Goal: Register for event/course

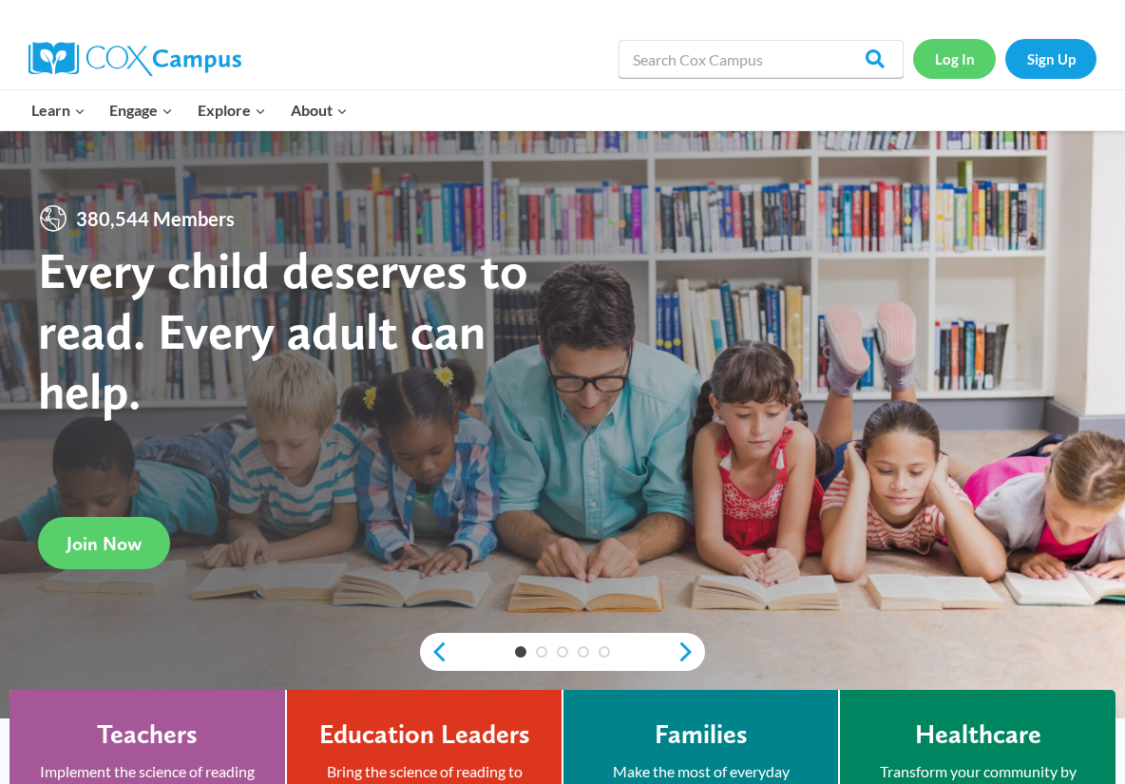
click at [934, 55] on link "Log In" at bounding box center [954, 58] width 83 height 39
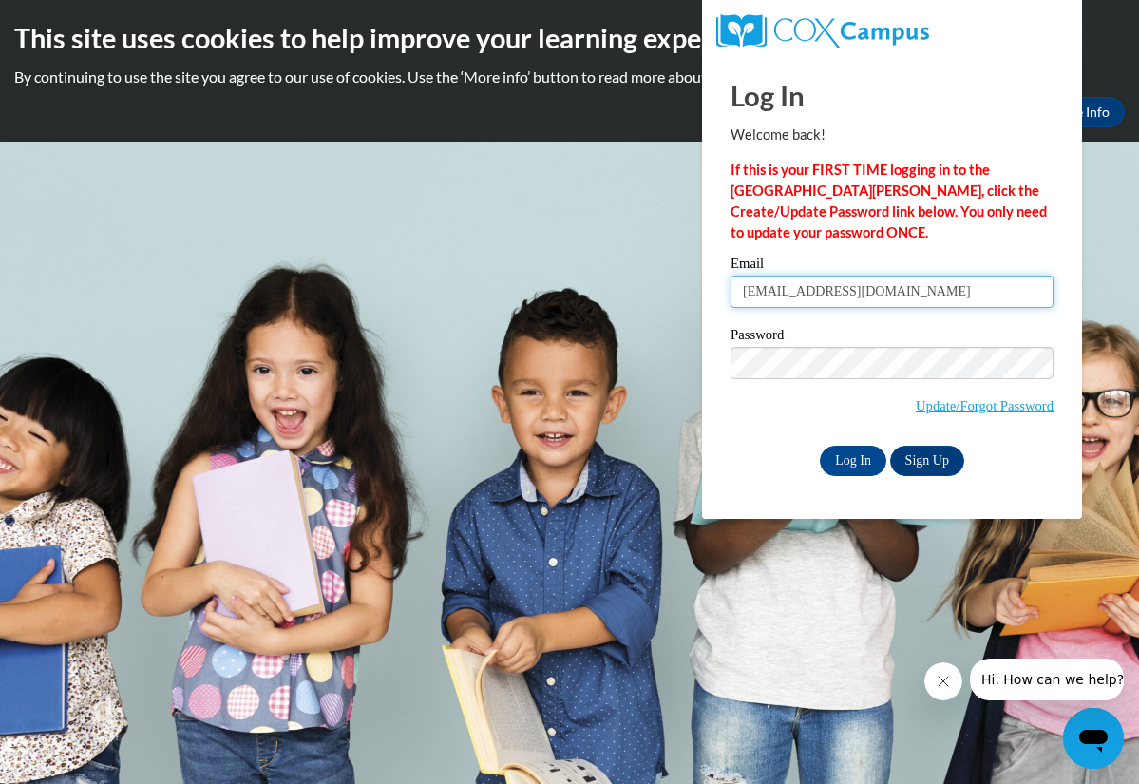
type input "[EMAIL_ADDRESS][DOMAIN_NAME]"
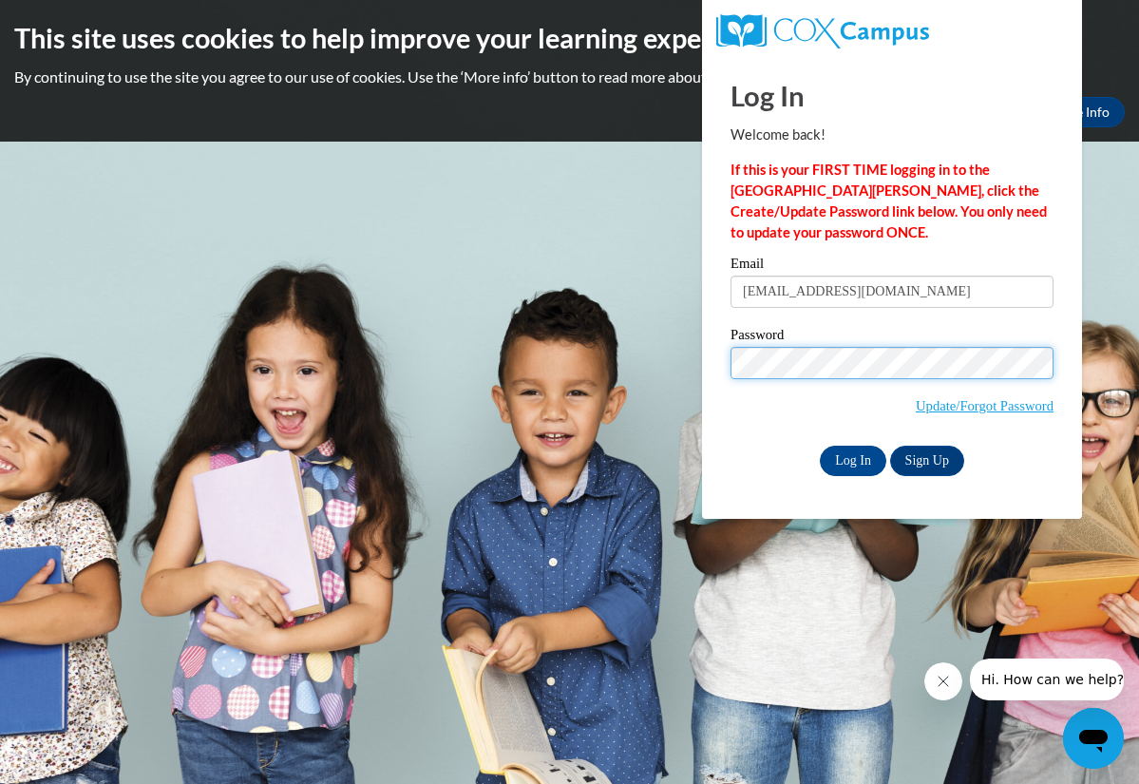
click at [851, 457] on input "Log In" at bounding box center [853, 461] width 67 height 30
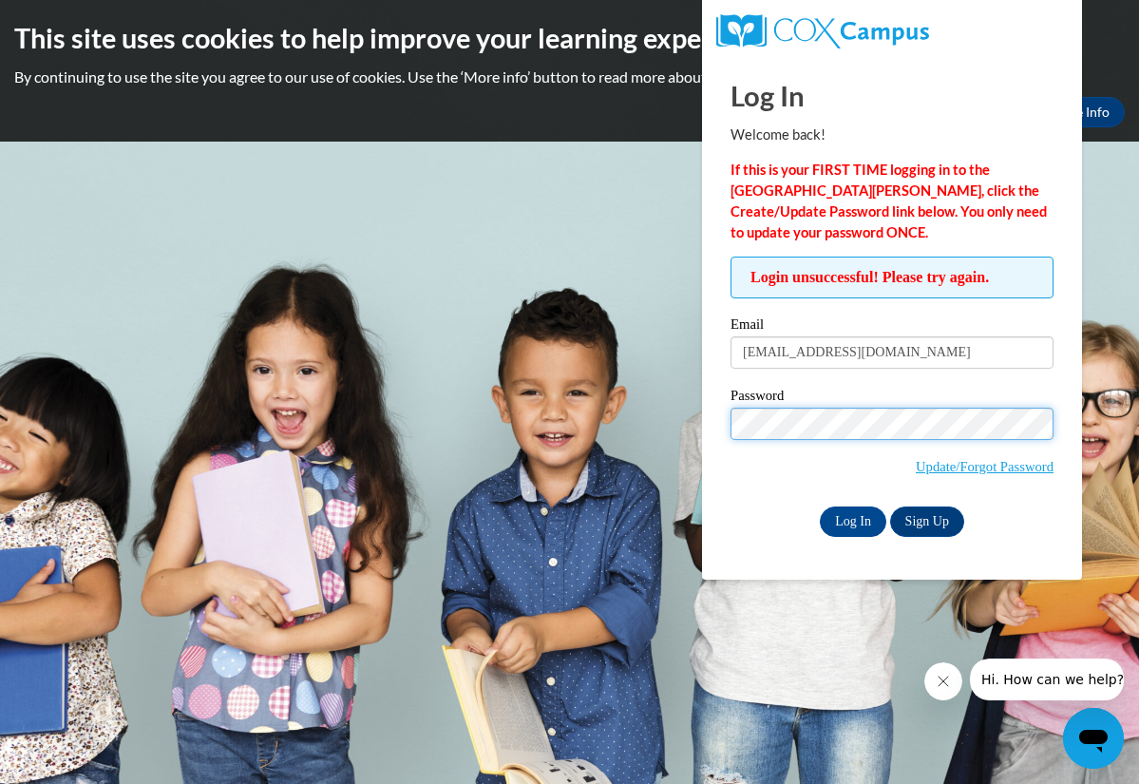
click at [851, 518] on input "Log In" at bounding box center [853, 521] width 67 height 30
click at [1016, 465] on link "Update/Forgot Password" at bounding box center [985, 466] width 138 height 15
click at [851, 518] on input "Log In" at bounding box center [853, 521] width 67 height 30
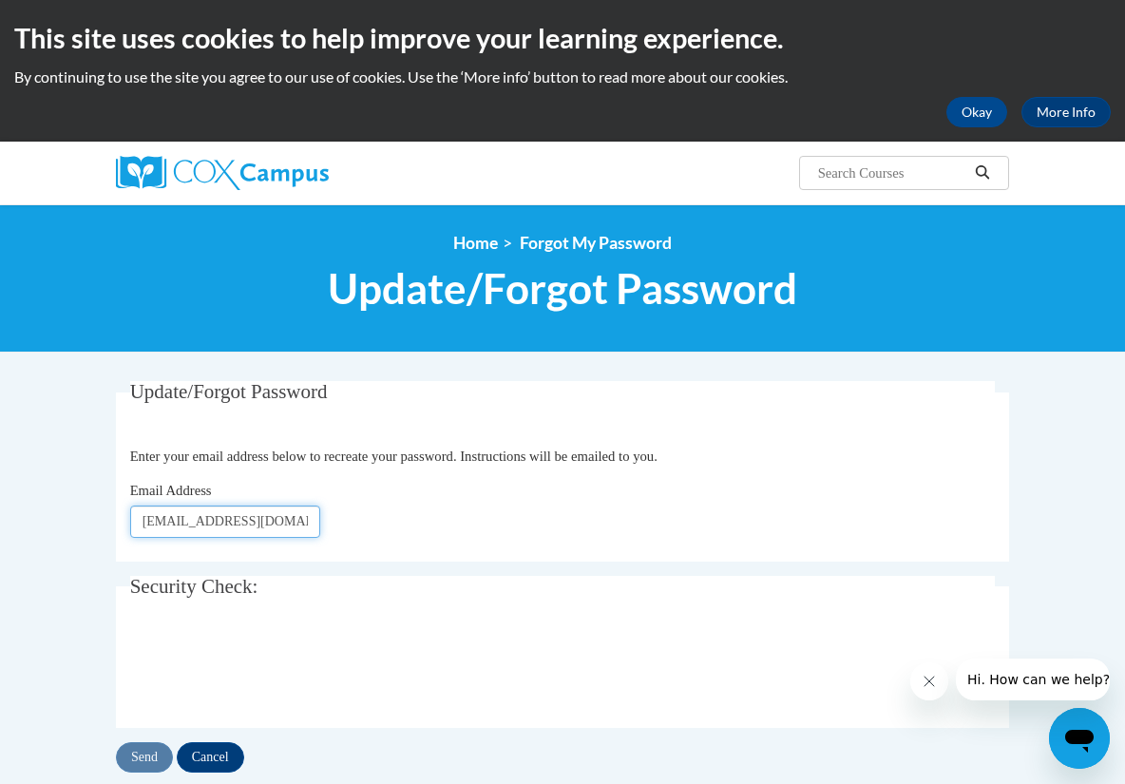
type input "[EMAIL_ADDRESS][DOMAIN_NAME]"
click at [152, 754] on input "Send" at bounding box center [144, 757] width 57 height 30
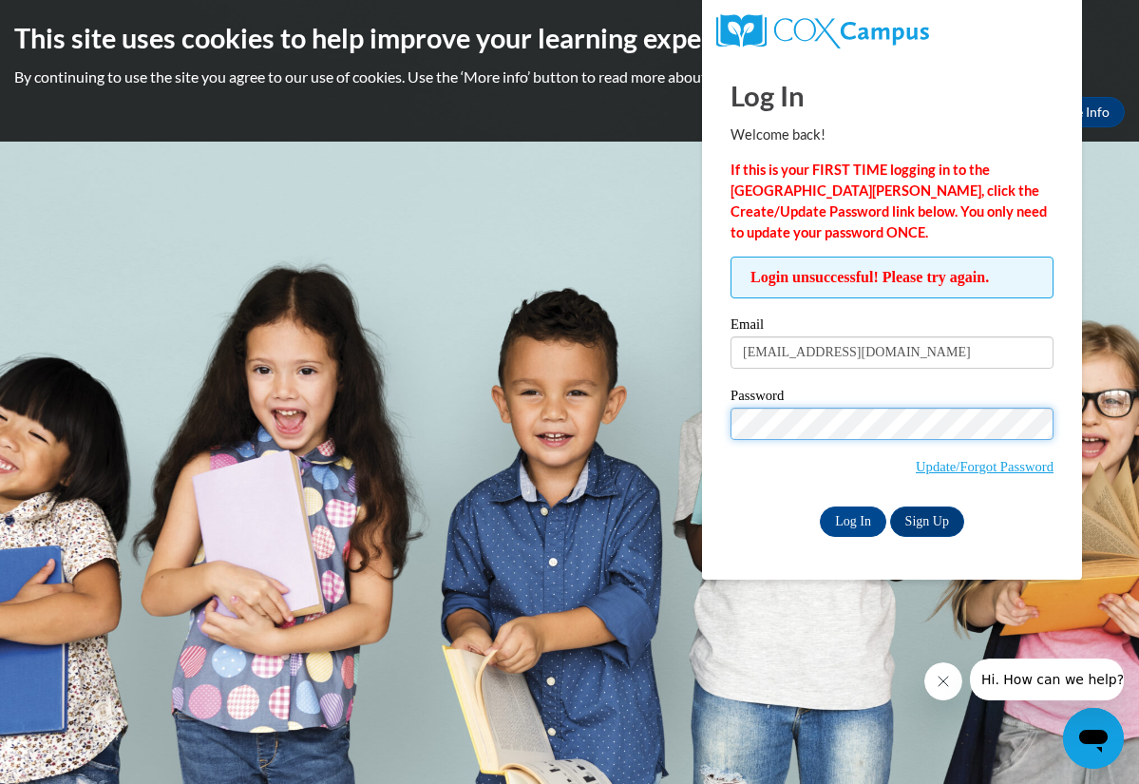
click at [851, 518] on input "Log In" at bounding box center [853, 521] width 67 height 30
click at [1021, 464] on link "Update/Forgot Password" at bounding box center [985, 466] width 138 height 15
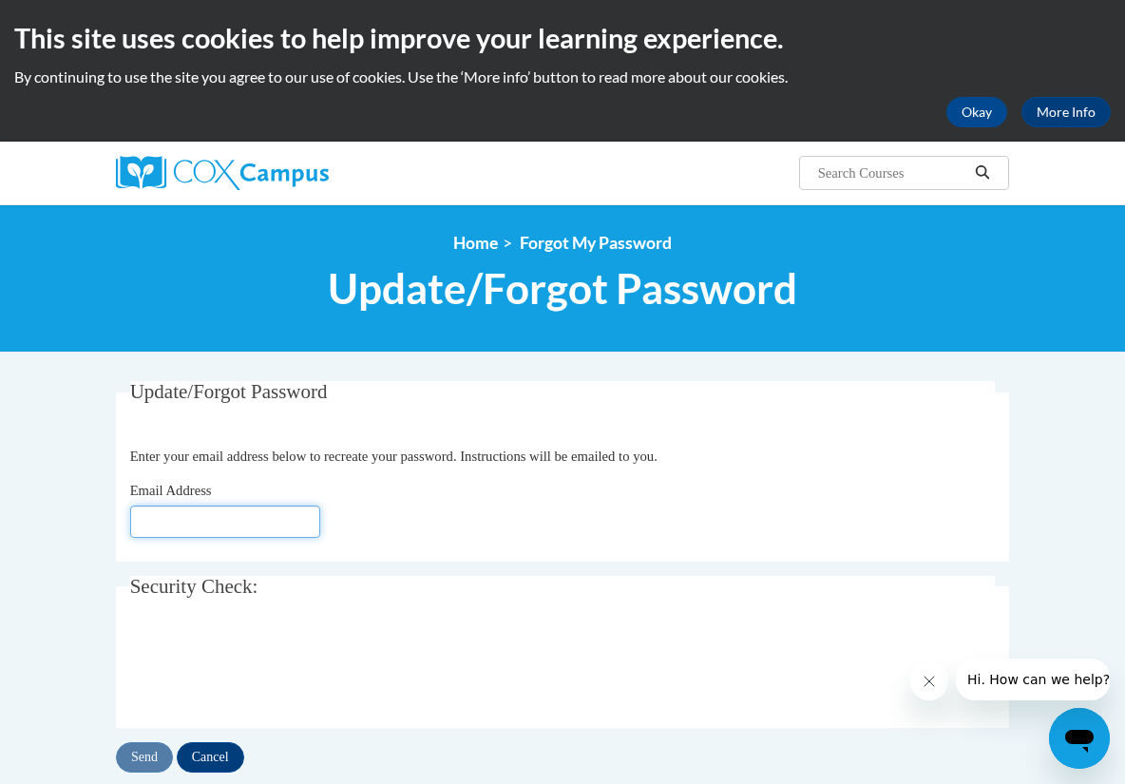
type input "[EMAIL_ADDRESS][DOMAIN_NAME]"
click at [146, 751] on input "Send" at bounding box center [144, 757] width 57 height 30
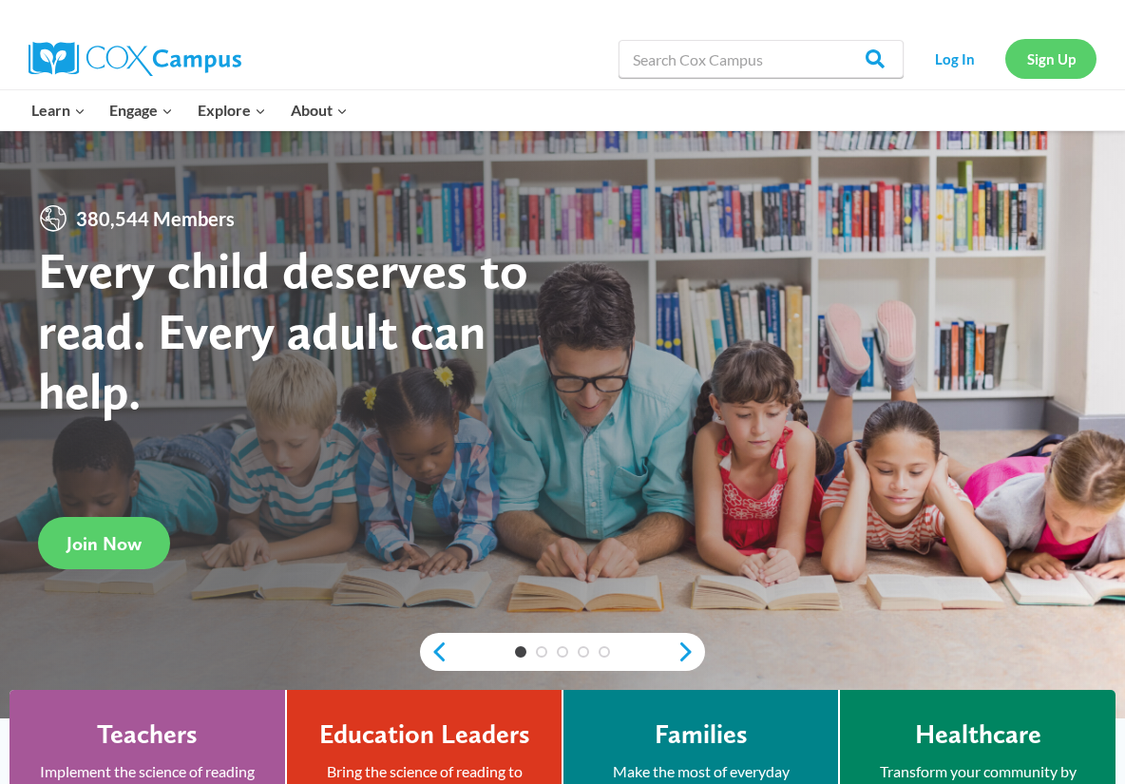
click at [1041, 58] on link "Sign Up" at bounding box center [1050, 58] width 91 height 39
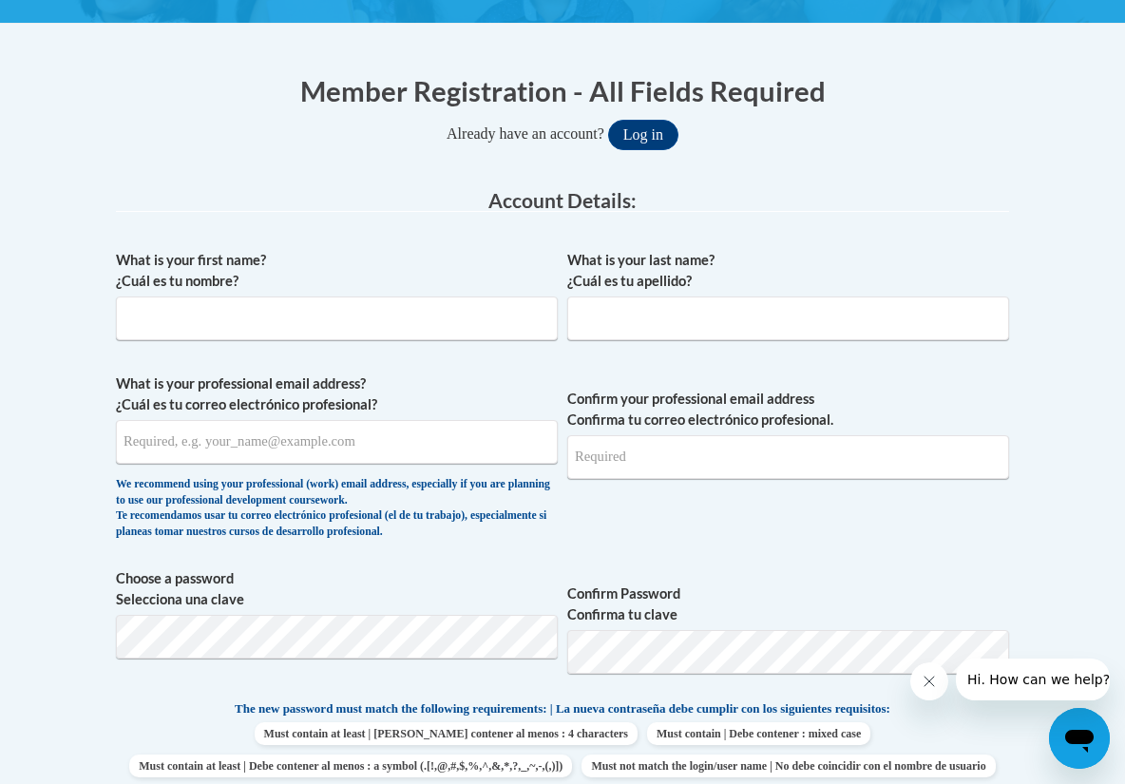
scroll to position [391, 0]
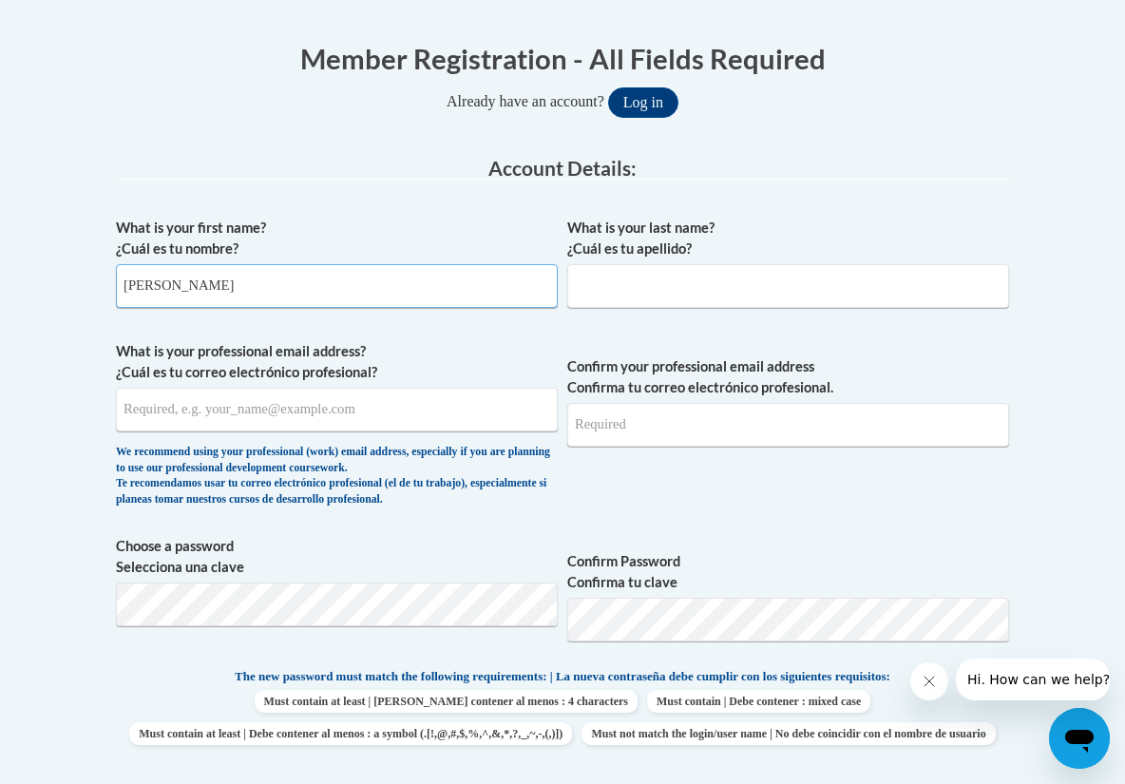
type input "Elizabeth"
type input "Gonzalez"
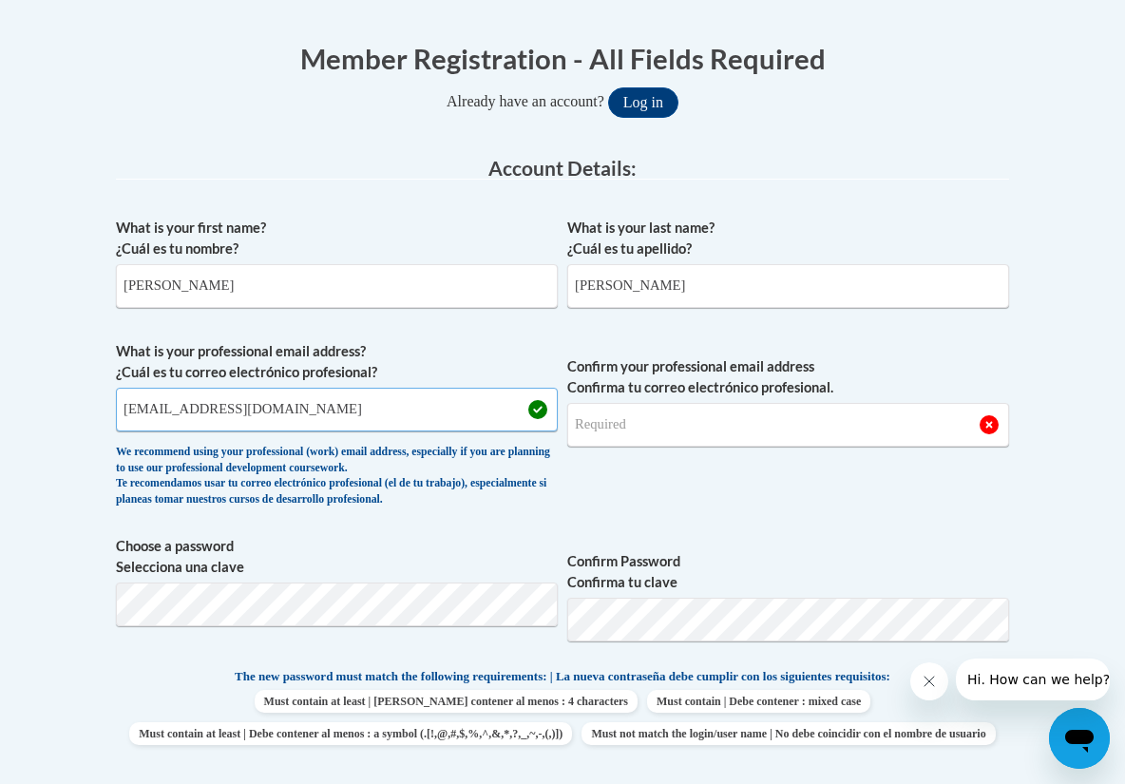
type input "elizabethg.kidzclub@gmail.com"
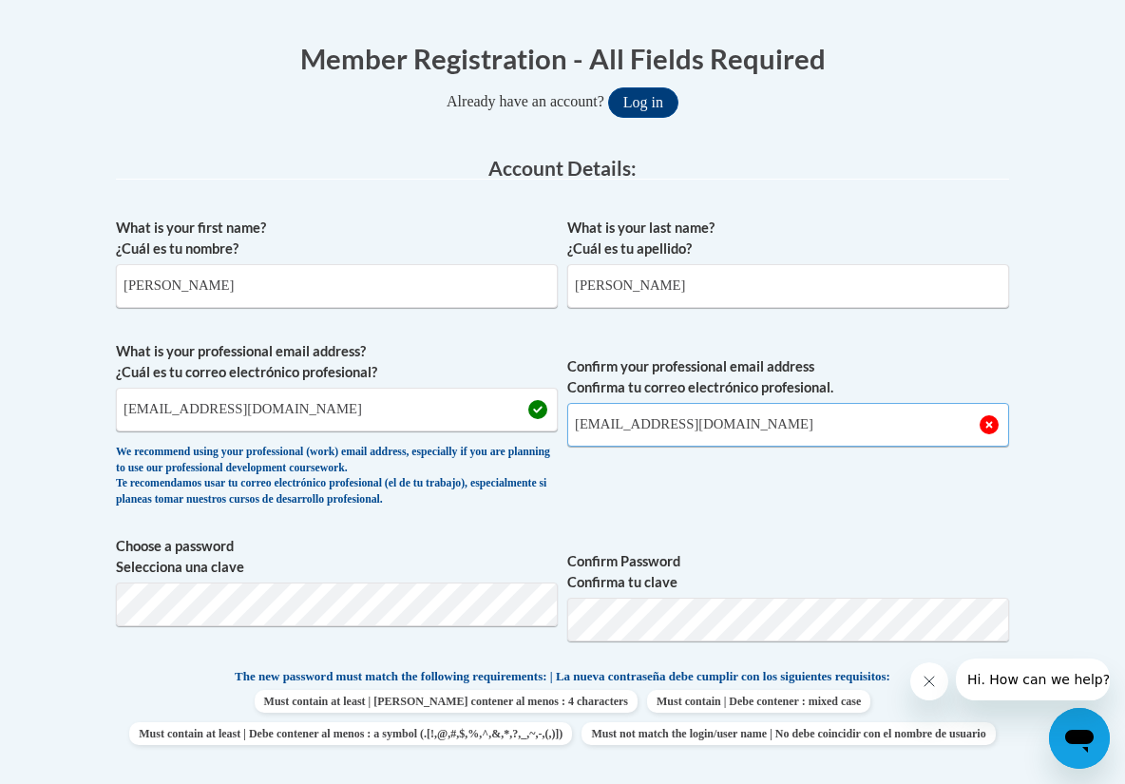
type input "elizabethg.kidzclub@gmail.com"
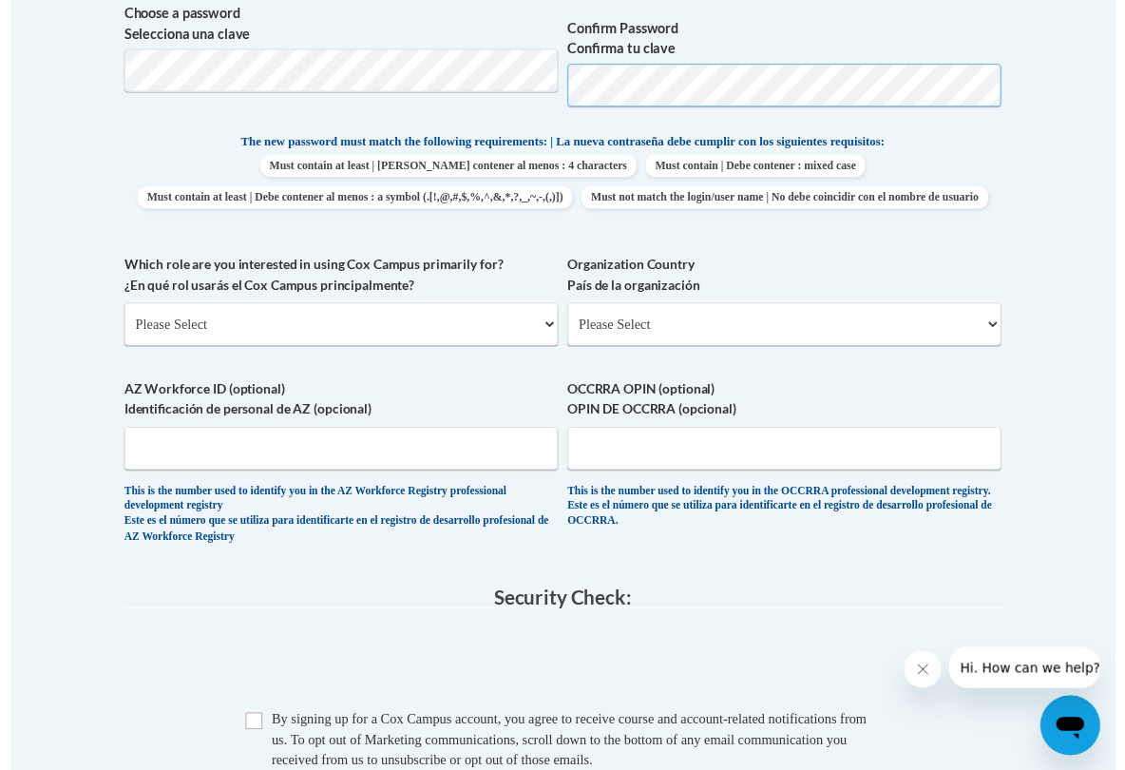
scroll to position [918, 0]
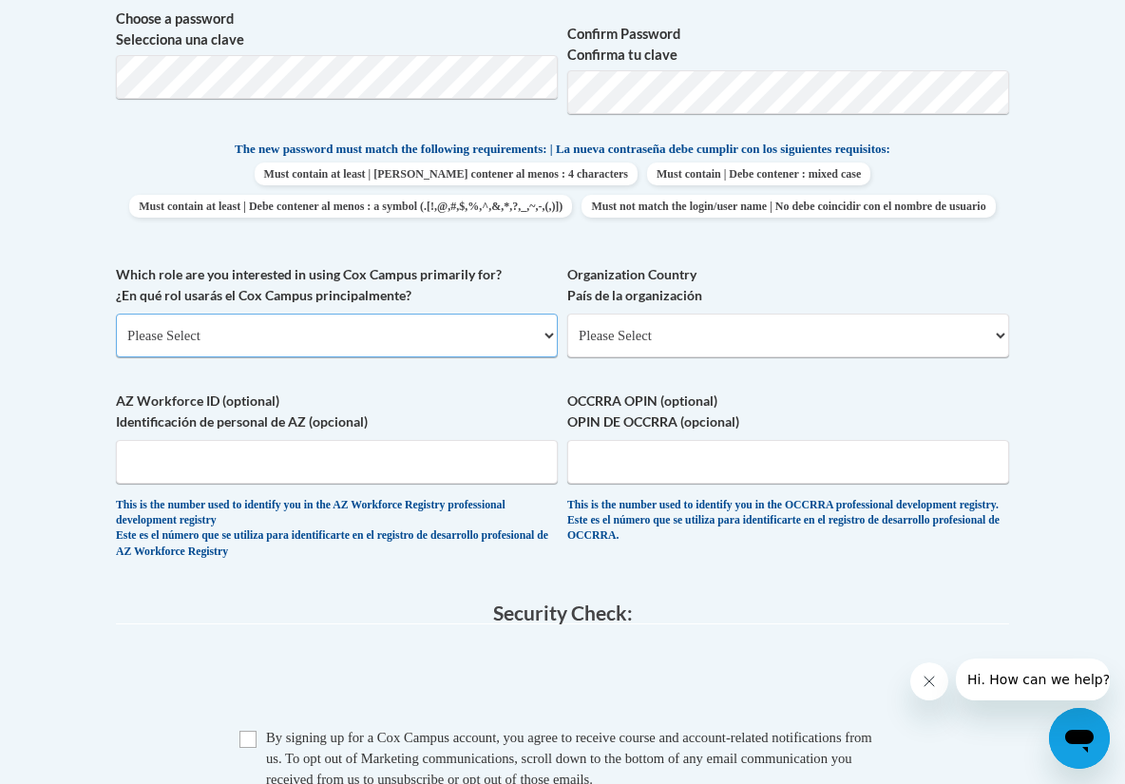
select select "fbf2d438-af2f-41f8-98f1-81c410e29de3"
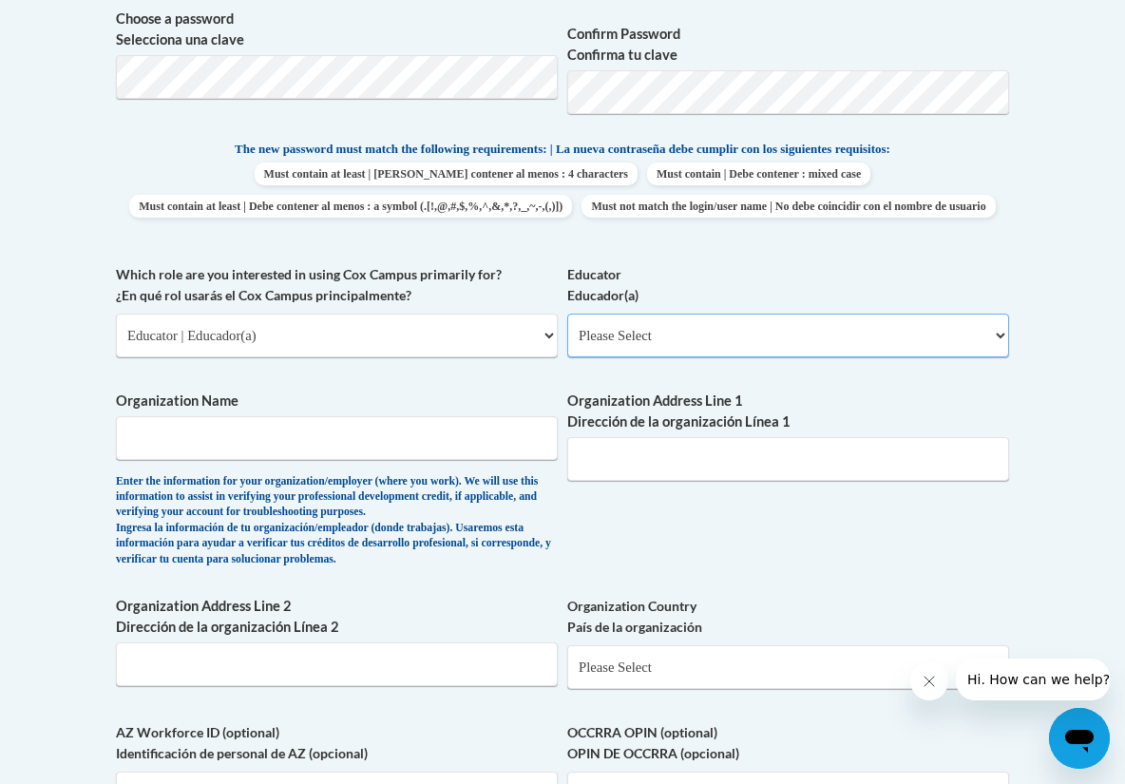
select select "5e2af403-4f2c-4e49-a02f-103e55d7b75b"
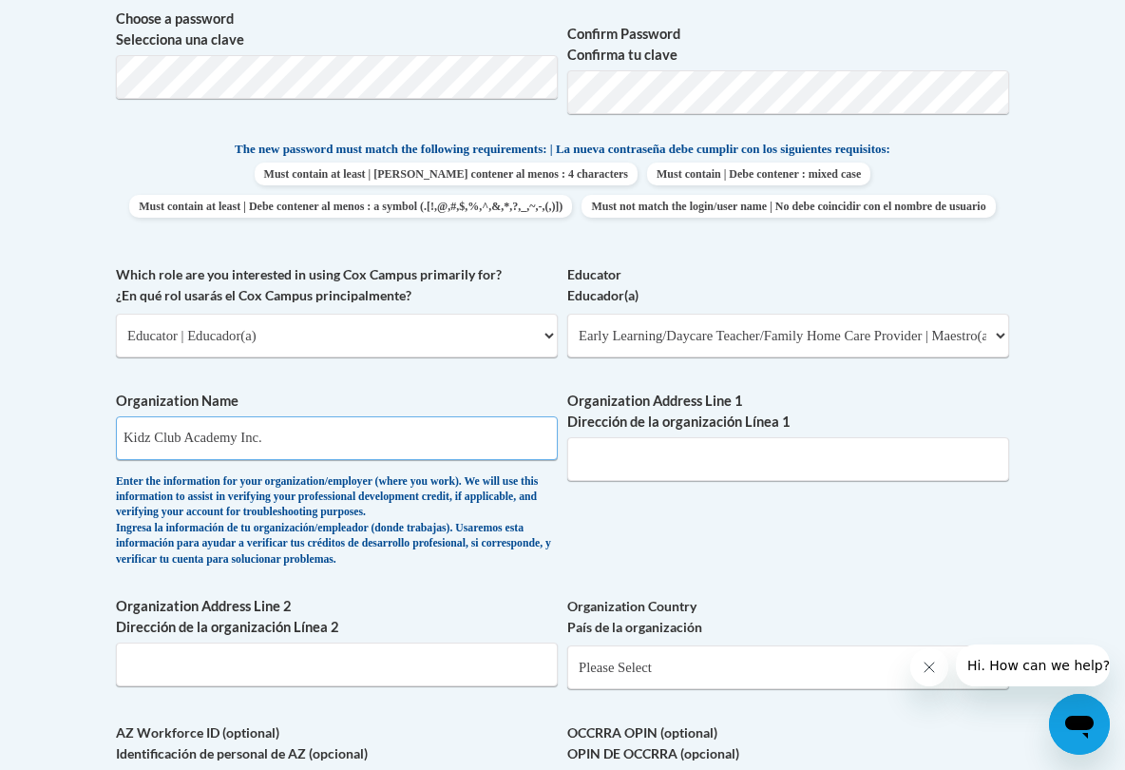
type input "Kidz Club Academy Inc."
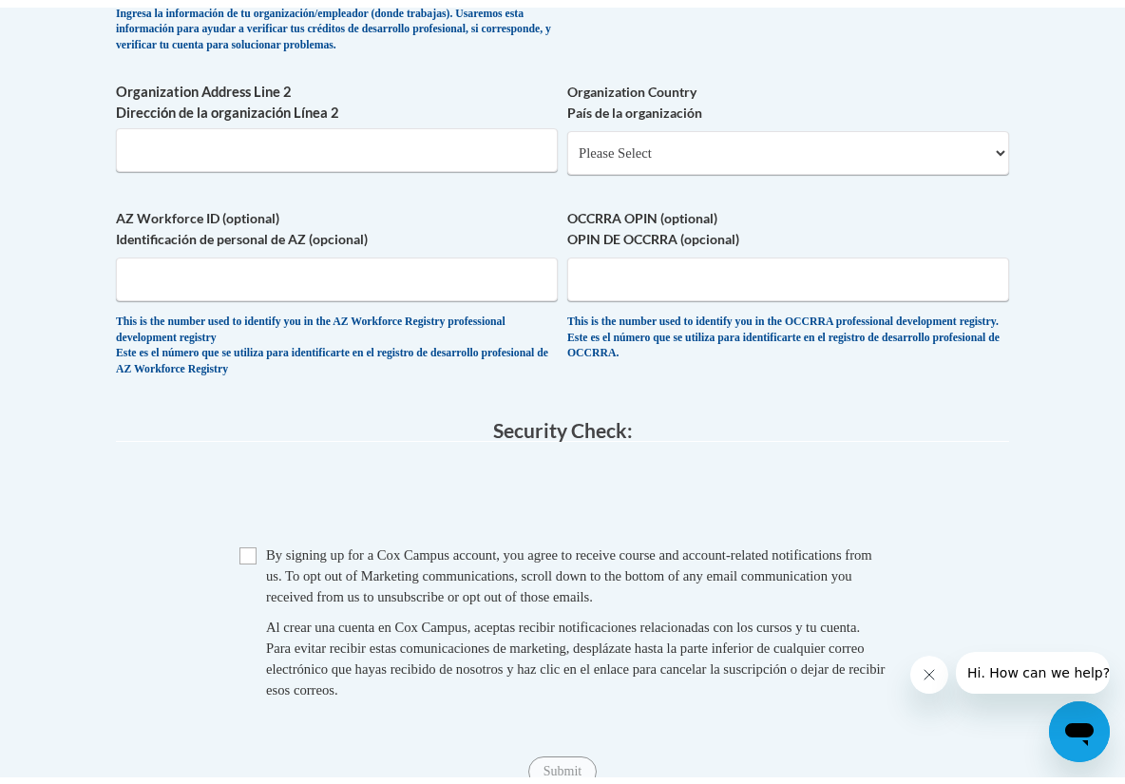
scroll to position [1466, 0]
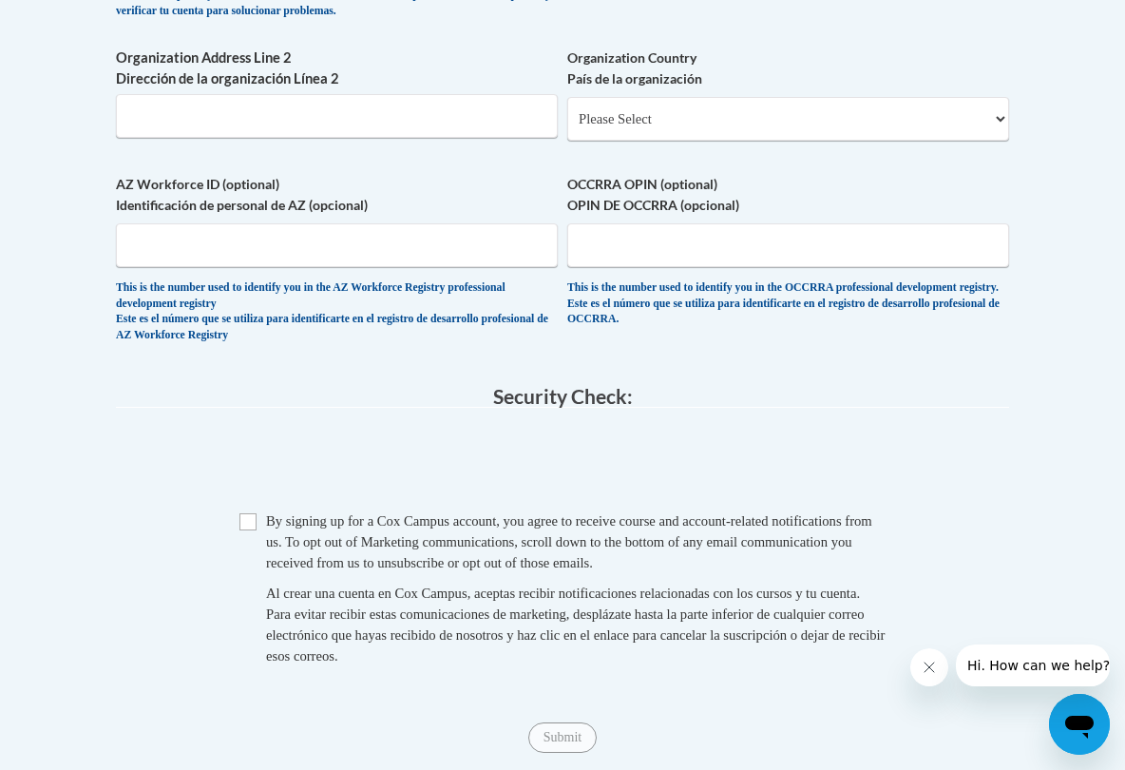
type input "1202 E. Shell Point Dr. Ruskin Florida 33570"
click at [251, 530] on input "Checkbox" at bounding box center [247, 521] width 17 height 17
checkbox input "true"
click at [558, 748] on input "Submit" at bounding box center [562, 737] width 68 height 30
select select "ad49bcad-a171-4b2e-b99c-48b446064914"
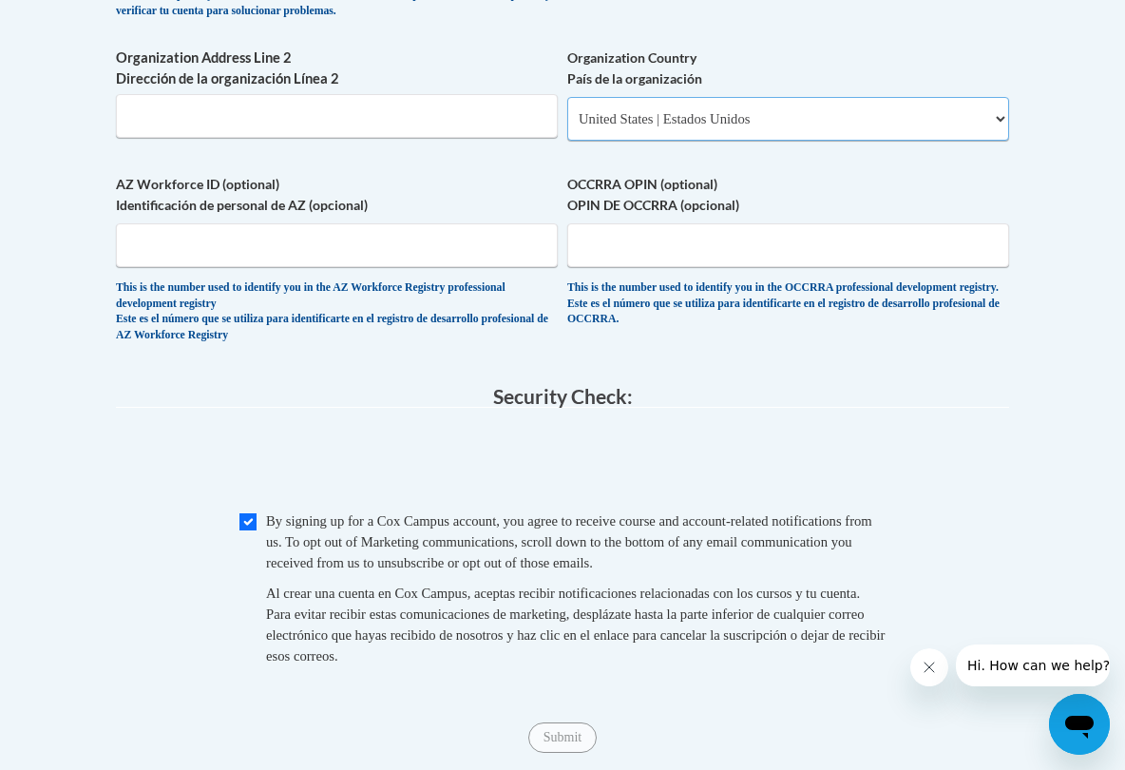
select select
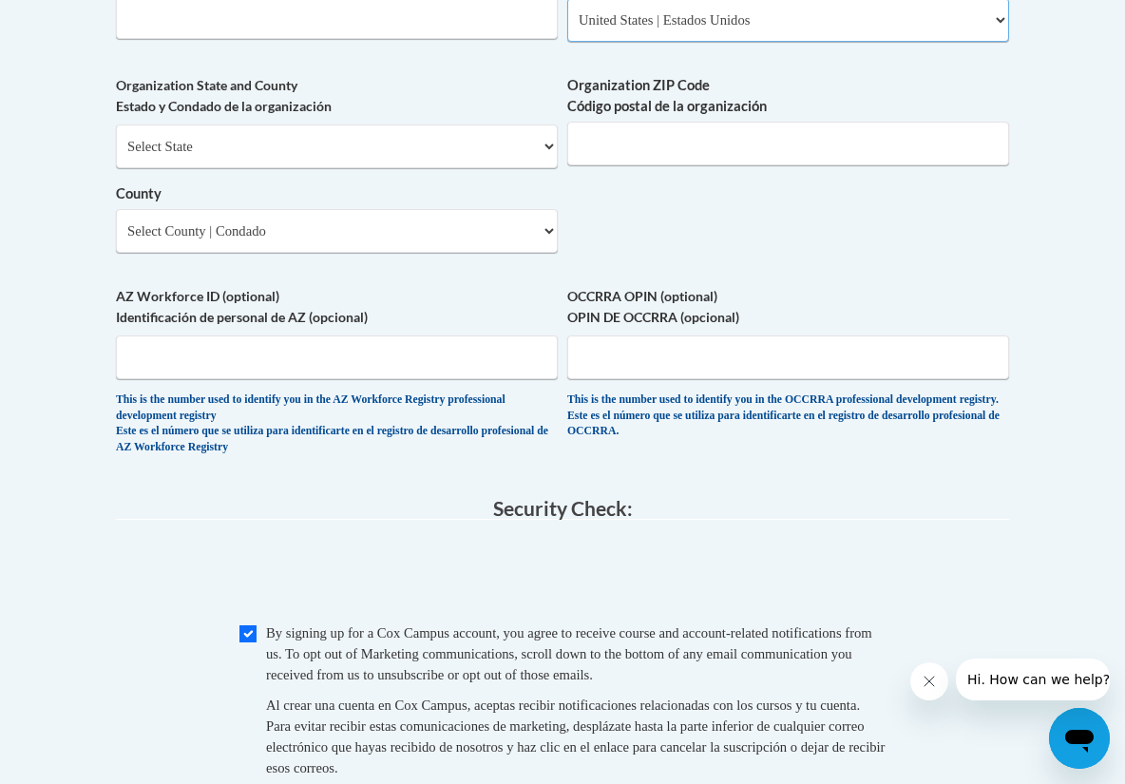
scroll to position [1572, 0]
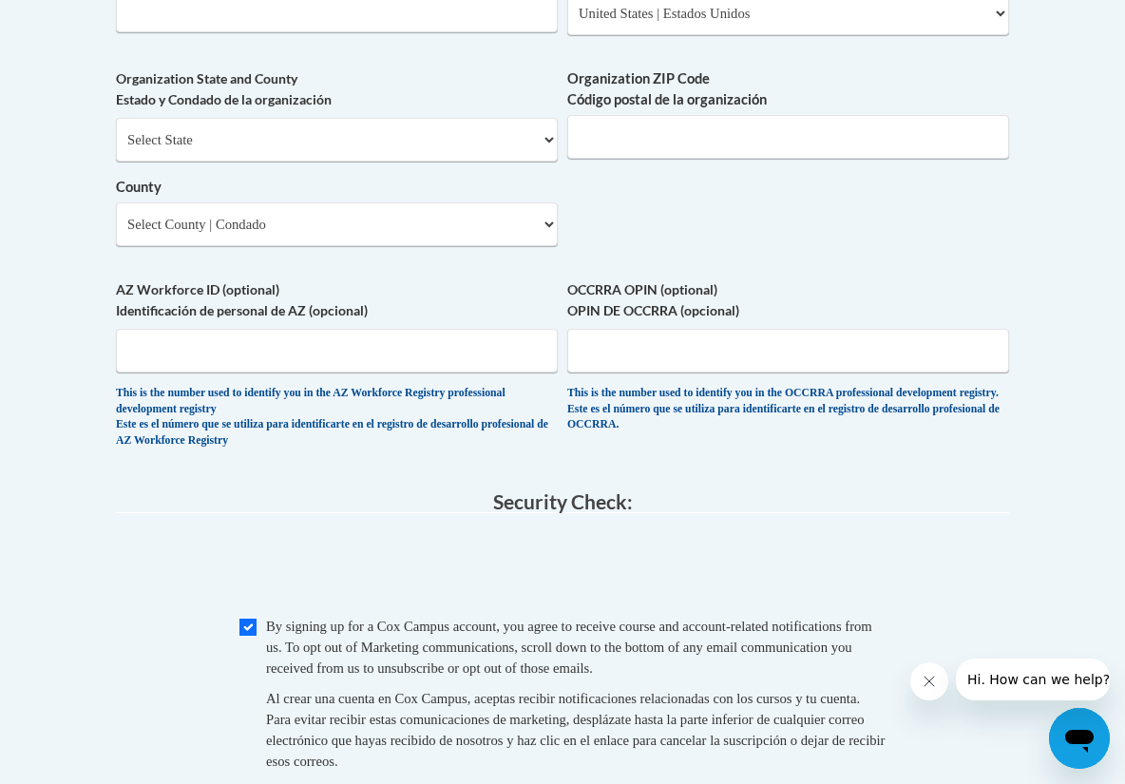
select select "Florida"
select select "Hillsborough"
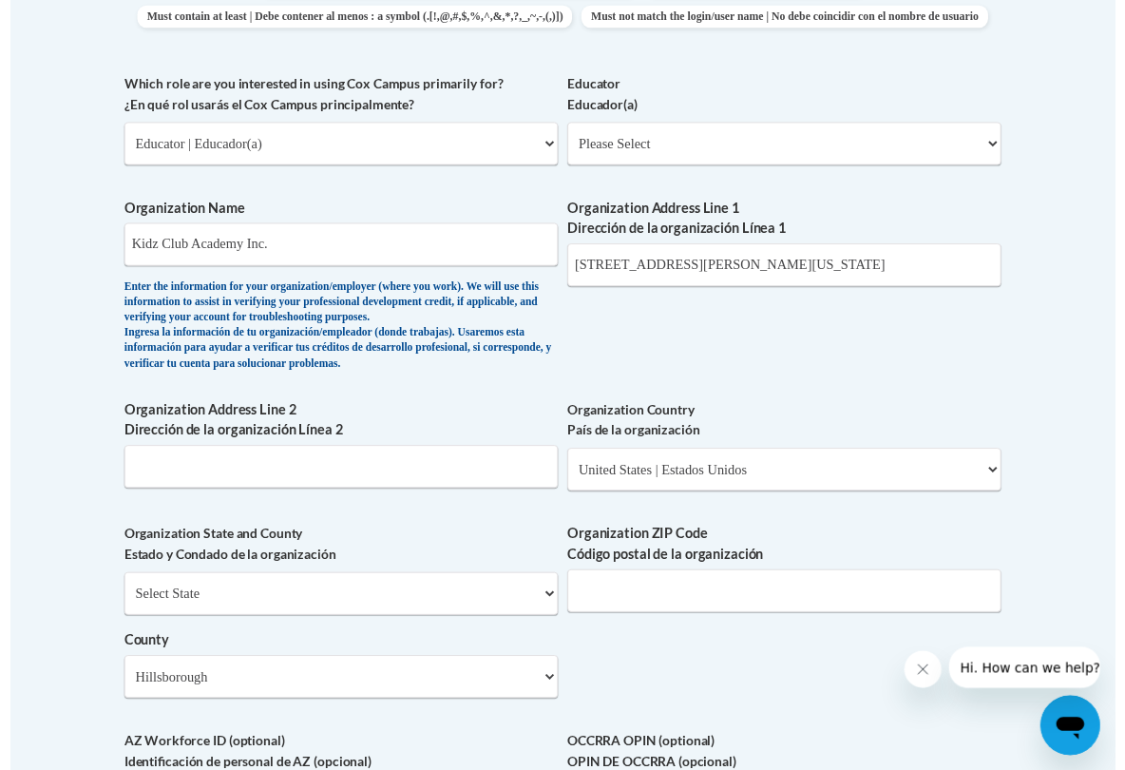
scroll to position [1100, 0]
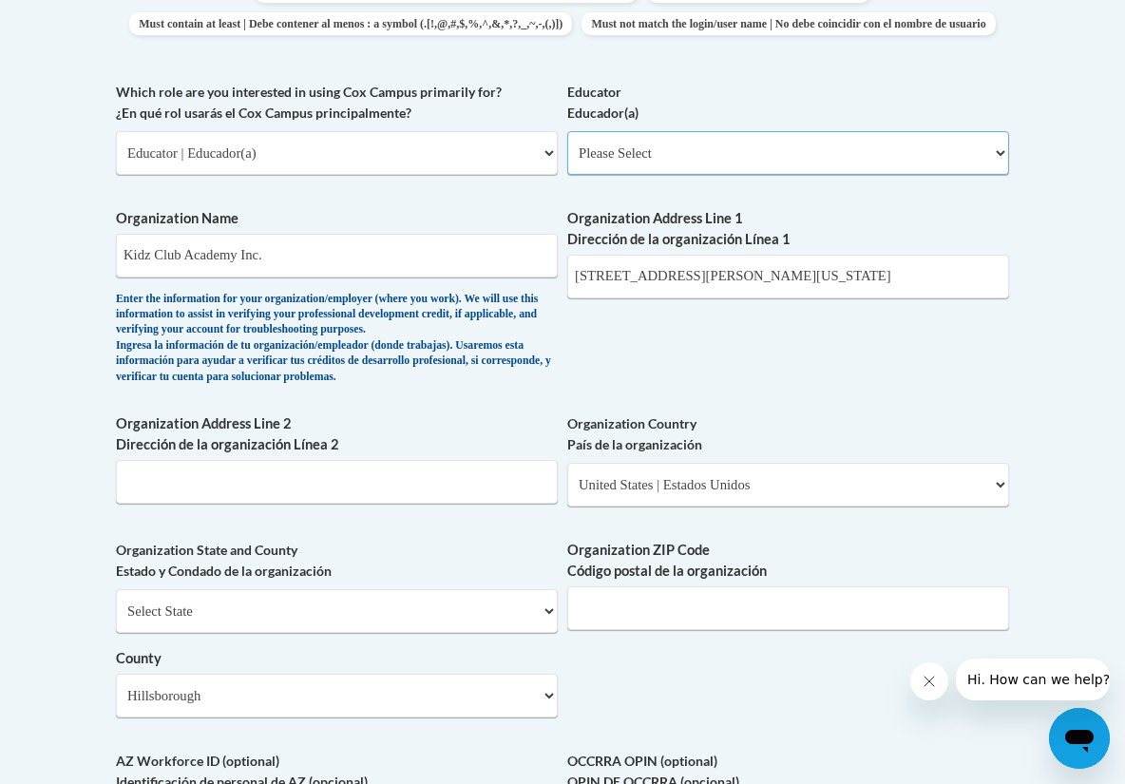
select select "5e2af403-4f2c-4e49-a02f-103e55d7b75b"
select select "null"
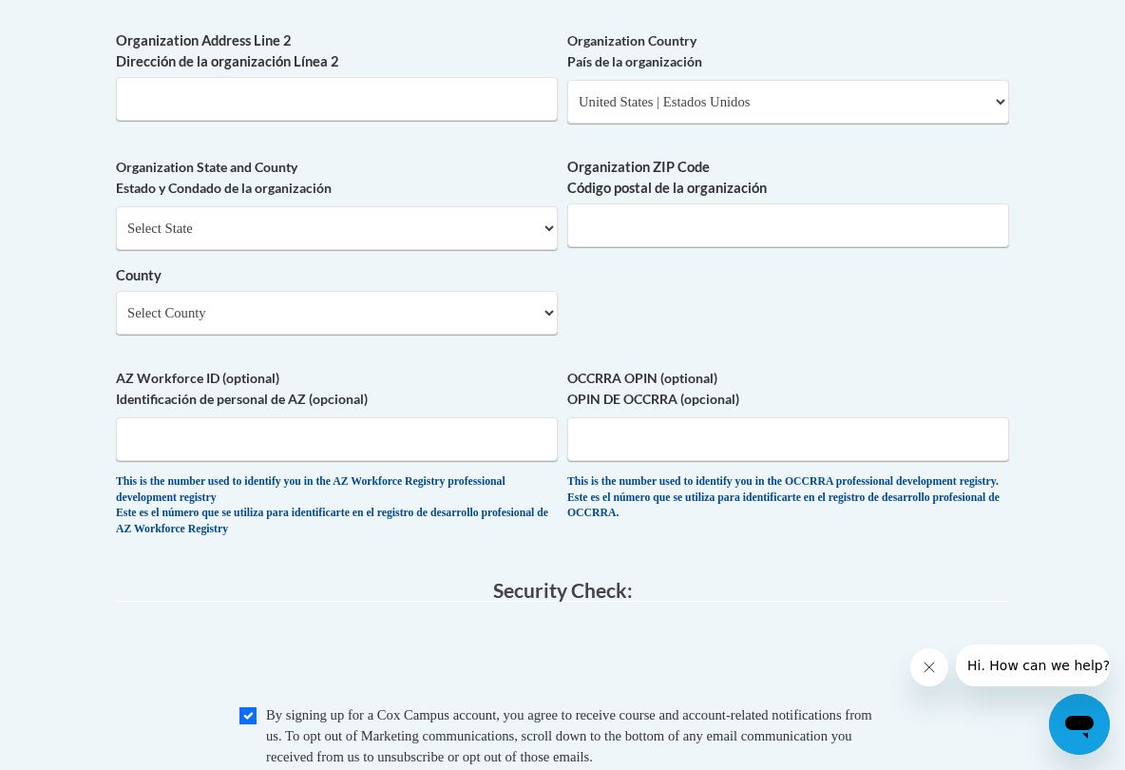
scroll to position [1487, 0]
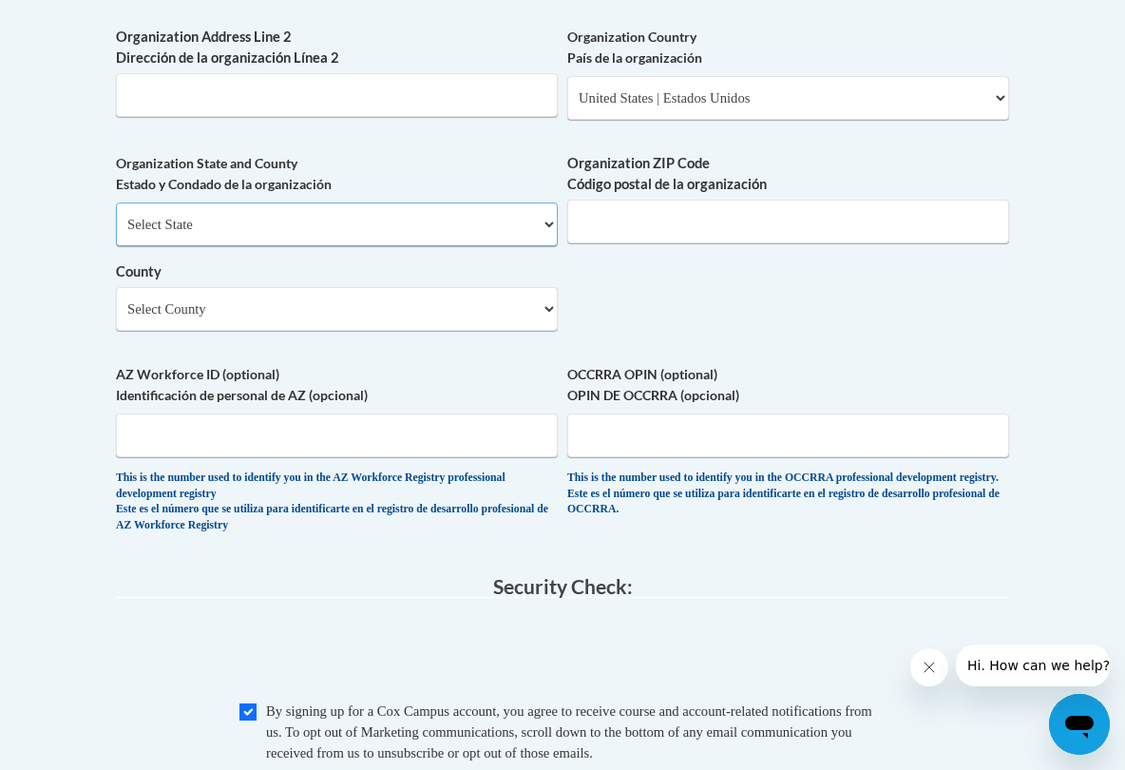
select select "Florida"
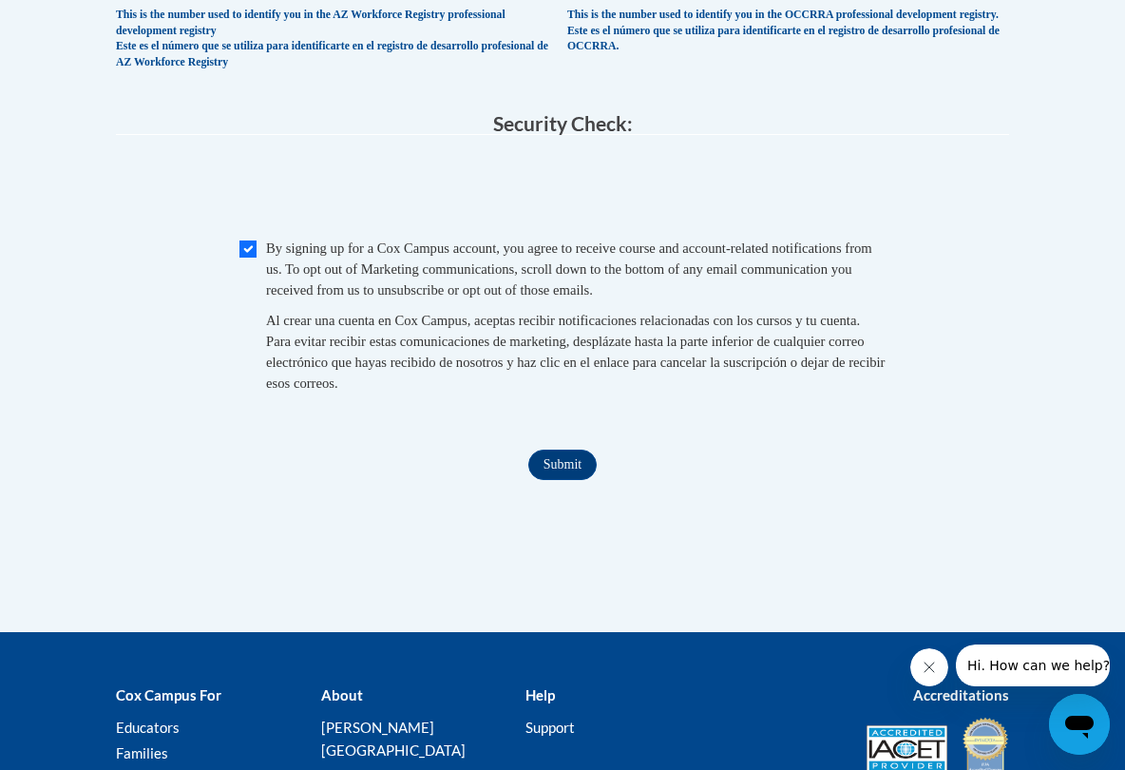
scroll to position [1946, 0]
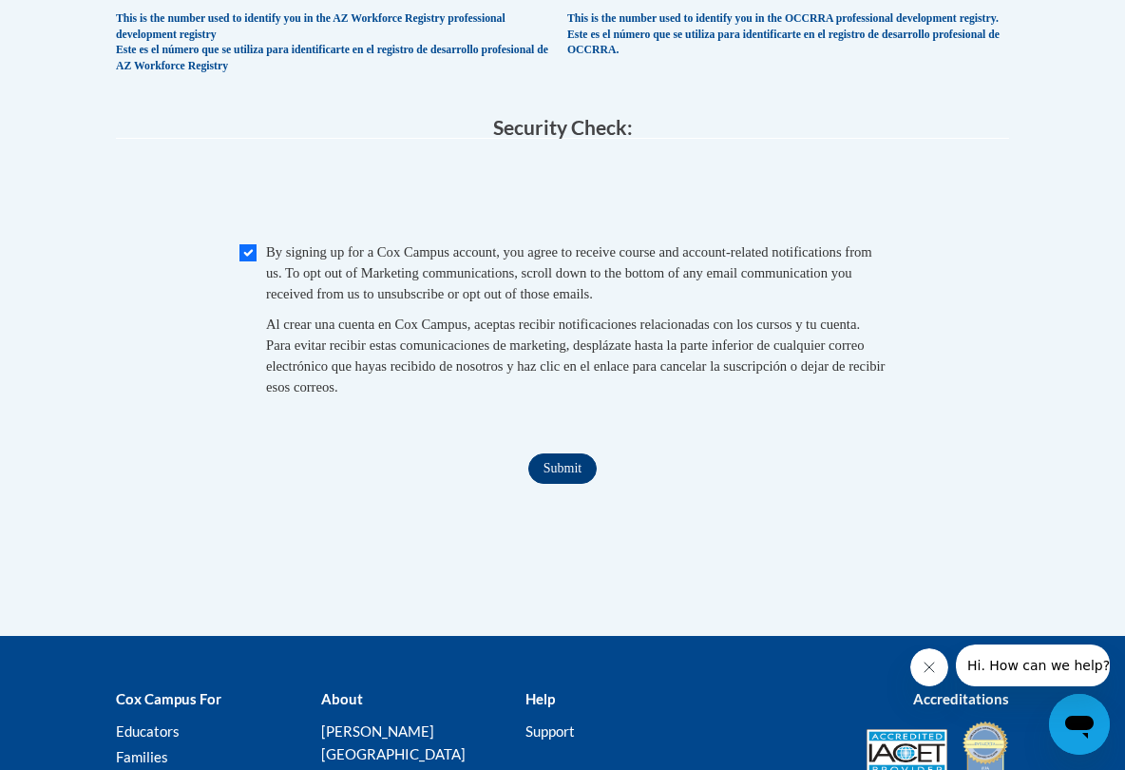
click at [568, 458] on input "Submit" at bounding box center [562, 468] width 68 height 30
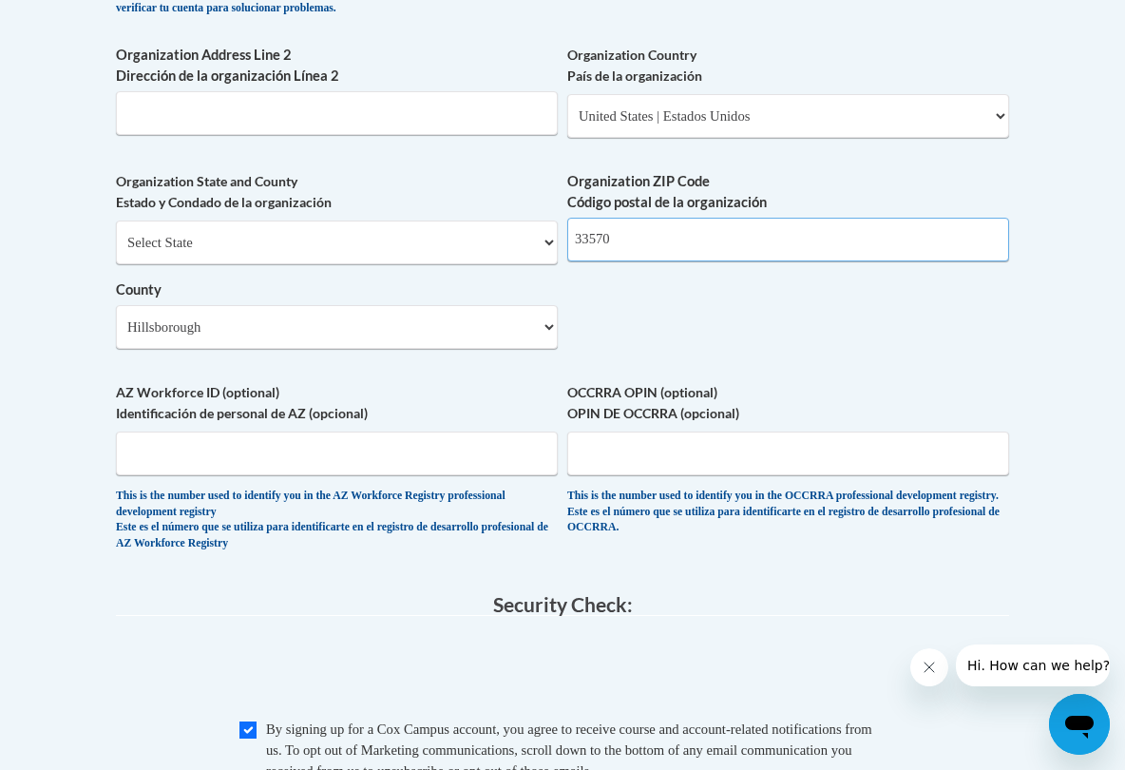
scroll to position [1459, 0]
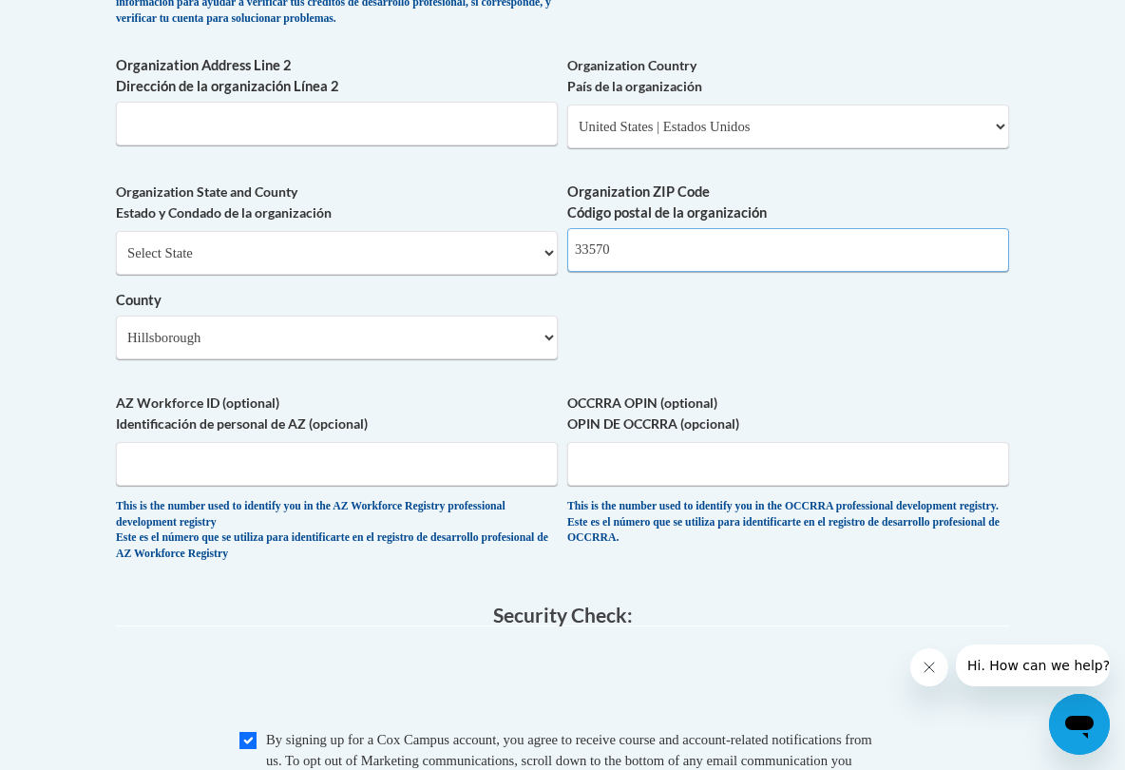
type input "33570"
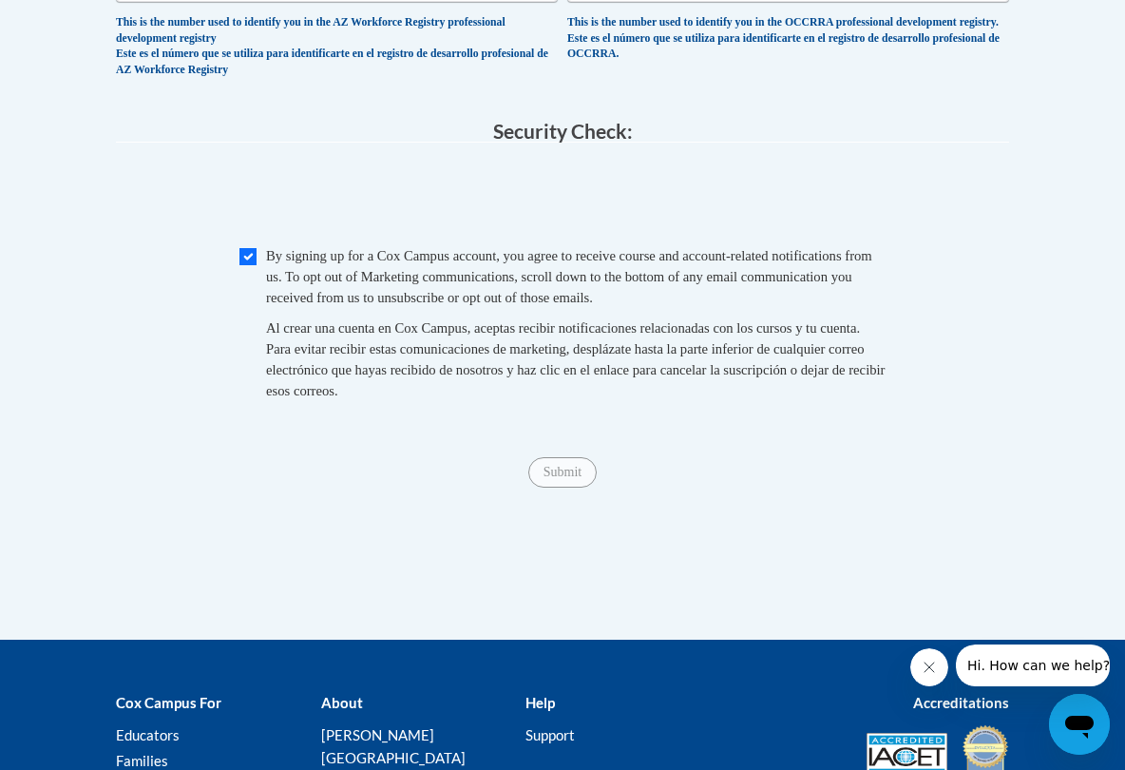
scroll to position [1911, 0]
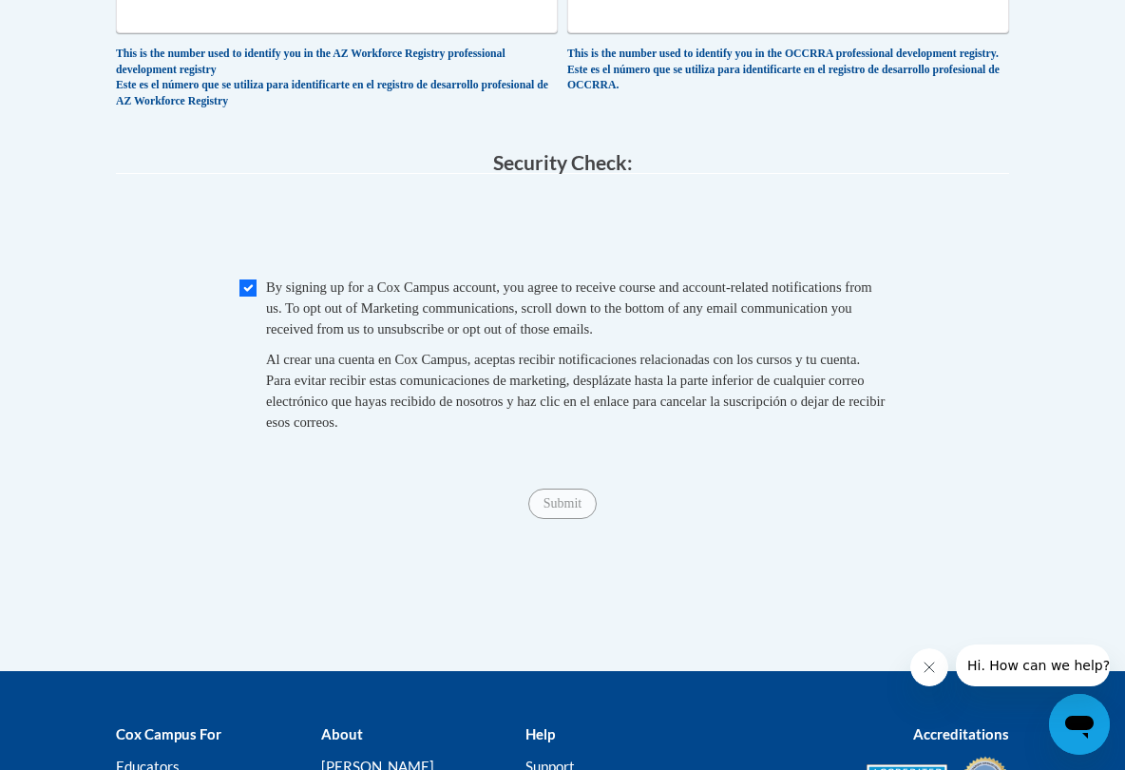
click at [256, 279] on input "Checkbox" at bounding box center [247, 287] width 17 height 17
click at [255, 279] on input "Checkbox" at bounding box center [247, 287] width 17 height 17
checkbox input "true"
click at [573, 493] on input "Submit" at bounding box center [562, 503] width 68 height 30
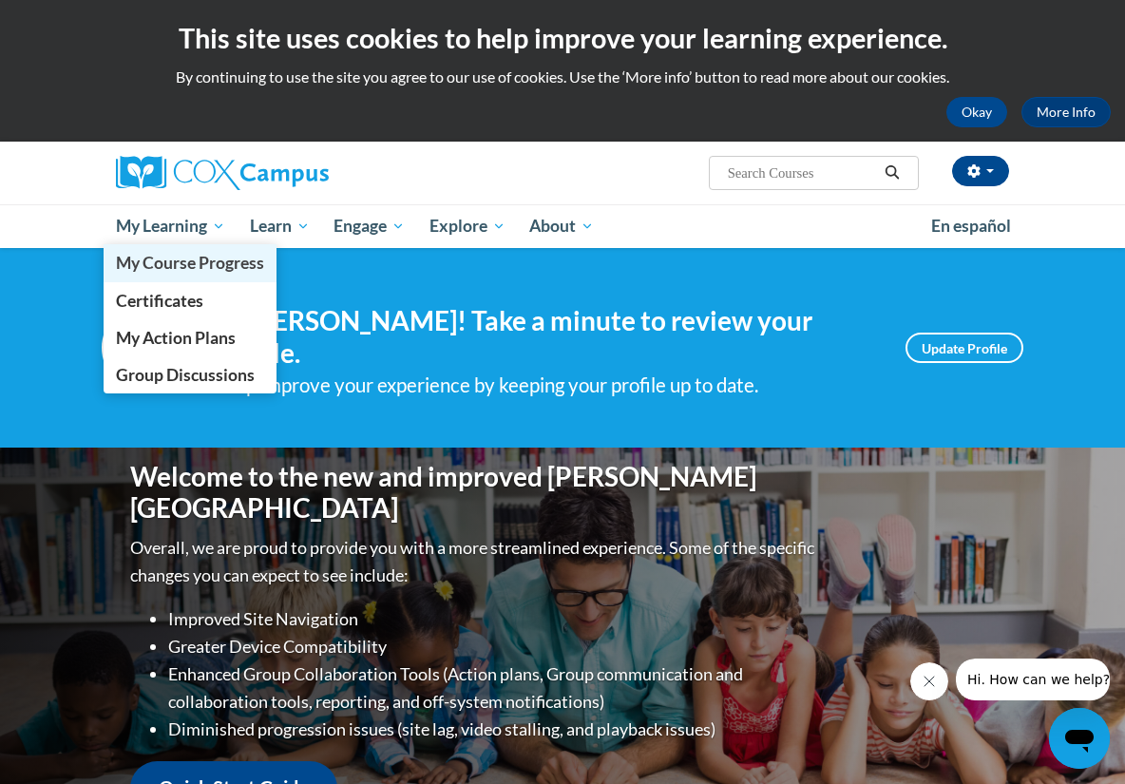
click at [209, 275] on link "My Course Progress" at bounding box center [190, 262] width 173 height 37
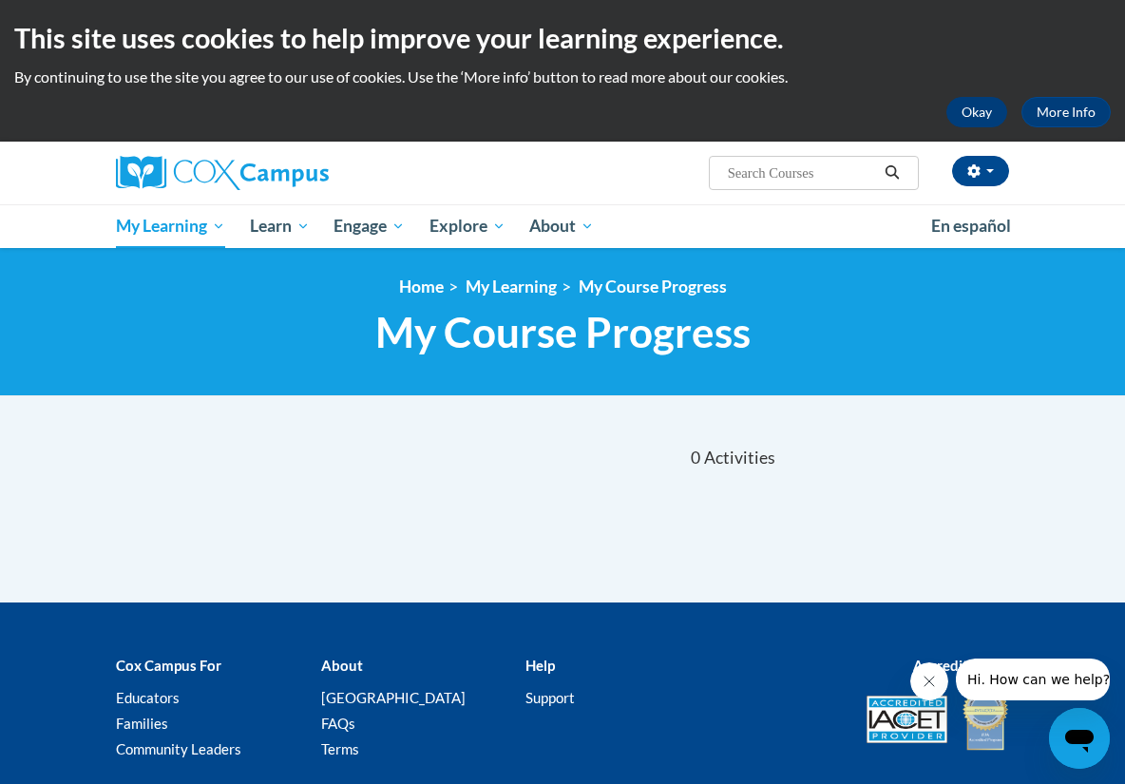
click at [973, 118] on button "Okay" at bounding box center [976, 112] width 61 height 30
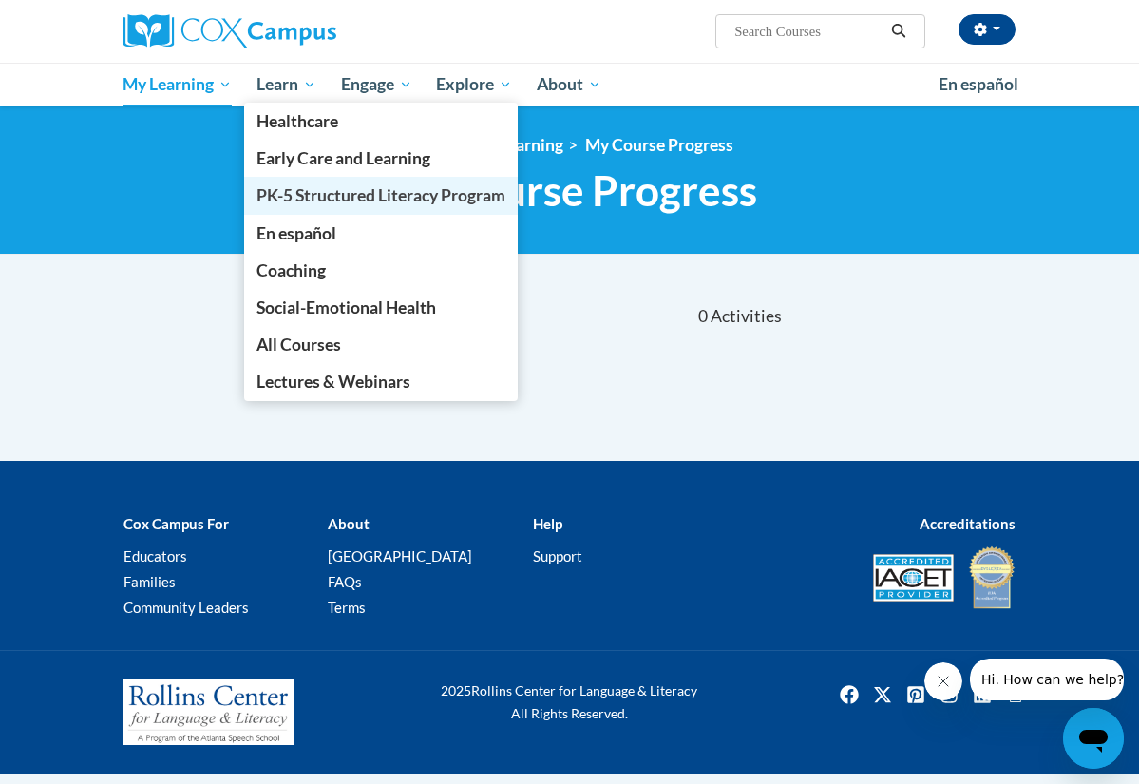
click at [297, 197] on span "PK-5 Structured Literacy Program" at bounding box center [381, 195] width 249 height 20
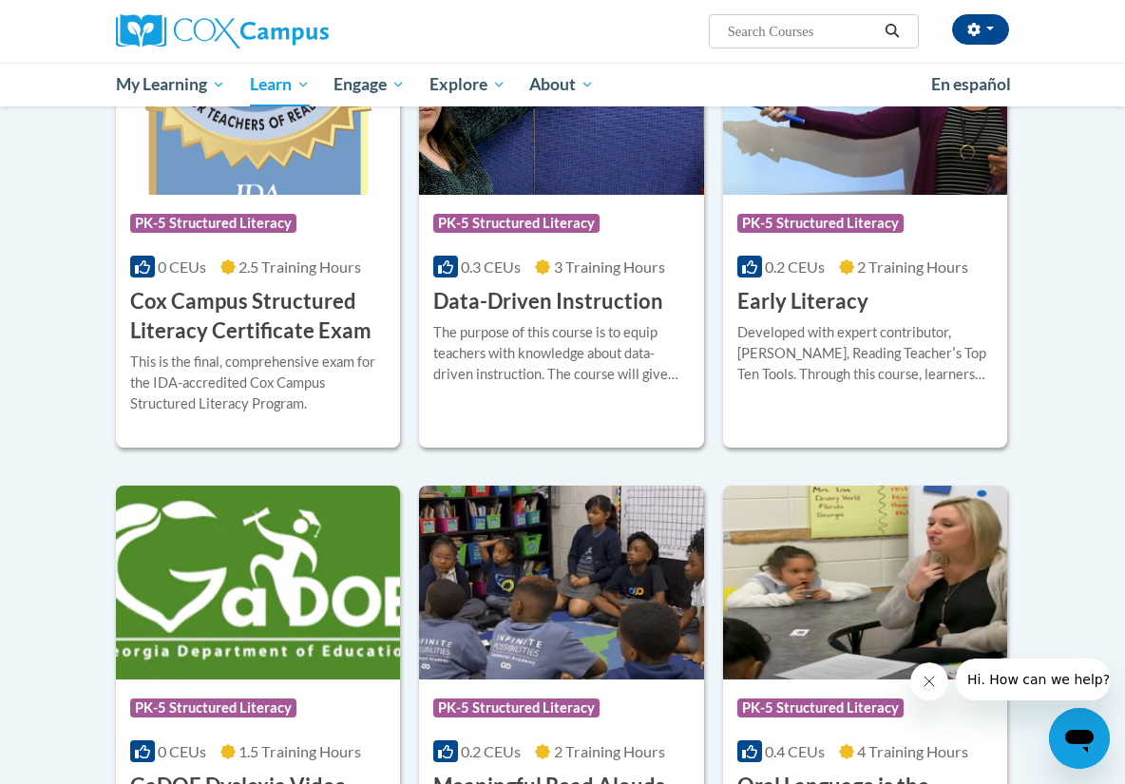
scroll to position [710, 0]
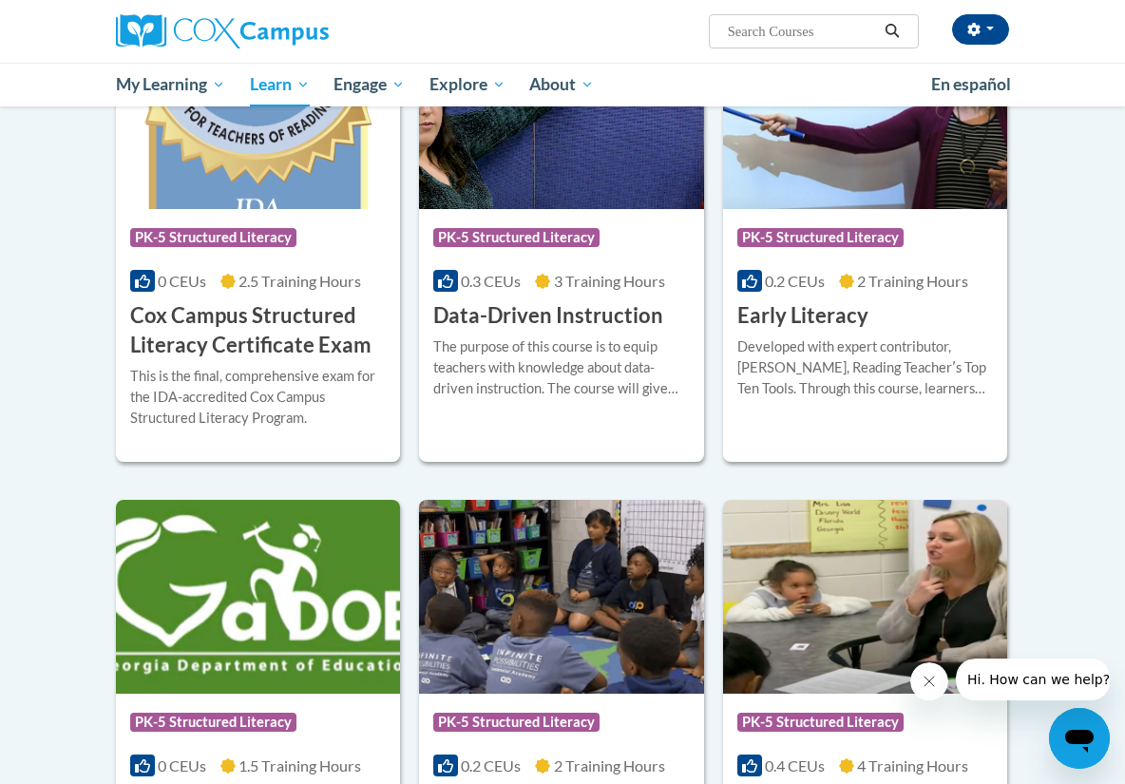
click at [258, 330] on h3 "Cox Campus Structured Literacy Certificate Exam" at bounding box center [258, 330] width 256 height 59
click at [315, 281] on span "2.5 Training Hours" at bounding box center [300, 281] width 123 height 18
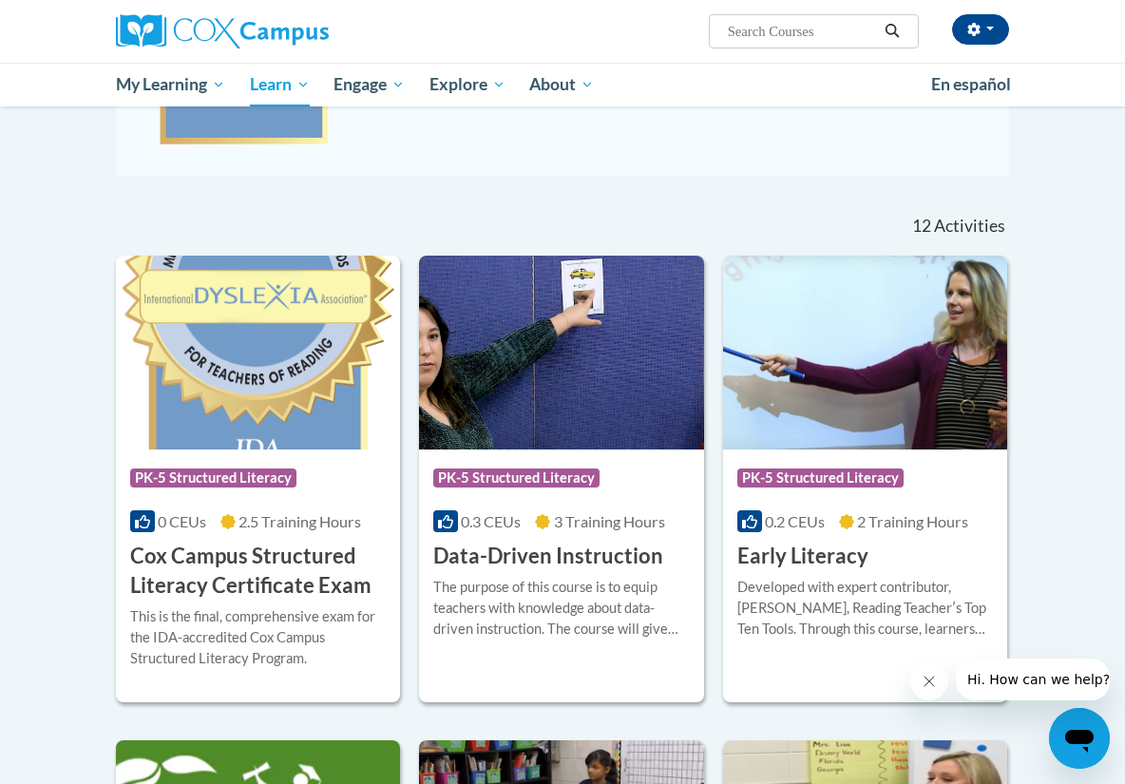
scroll to position [477, 0]
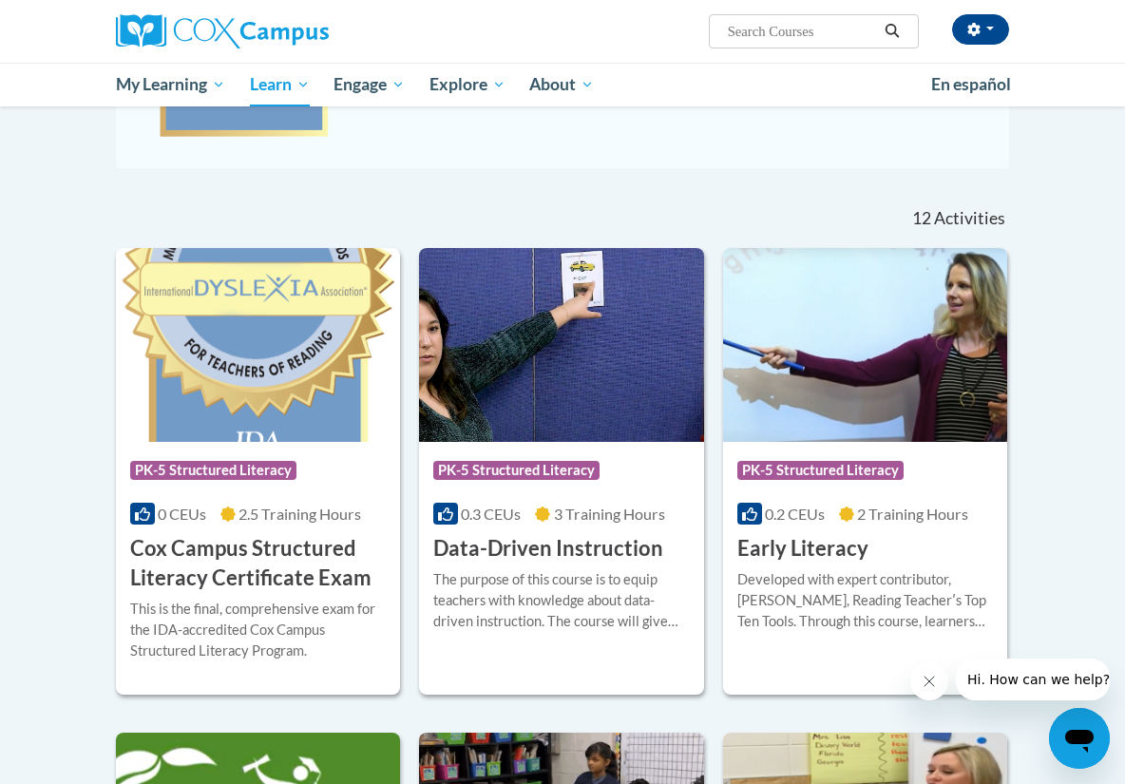
click at [236, 653] on div "This is the final, comprehensive exam for the IDA-accredited Cox Campus Structu…" at bounding box center [258, 630] width 256 height 63
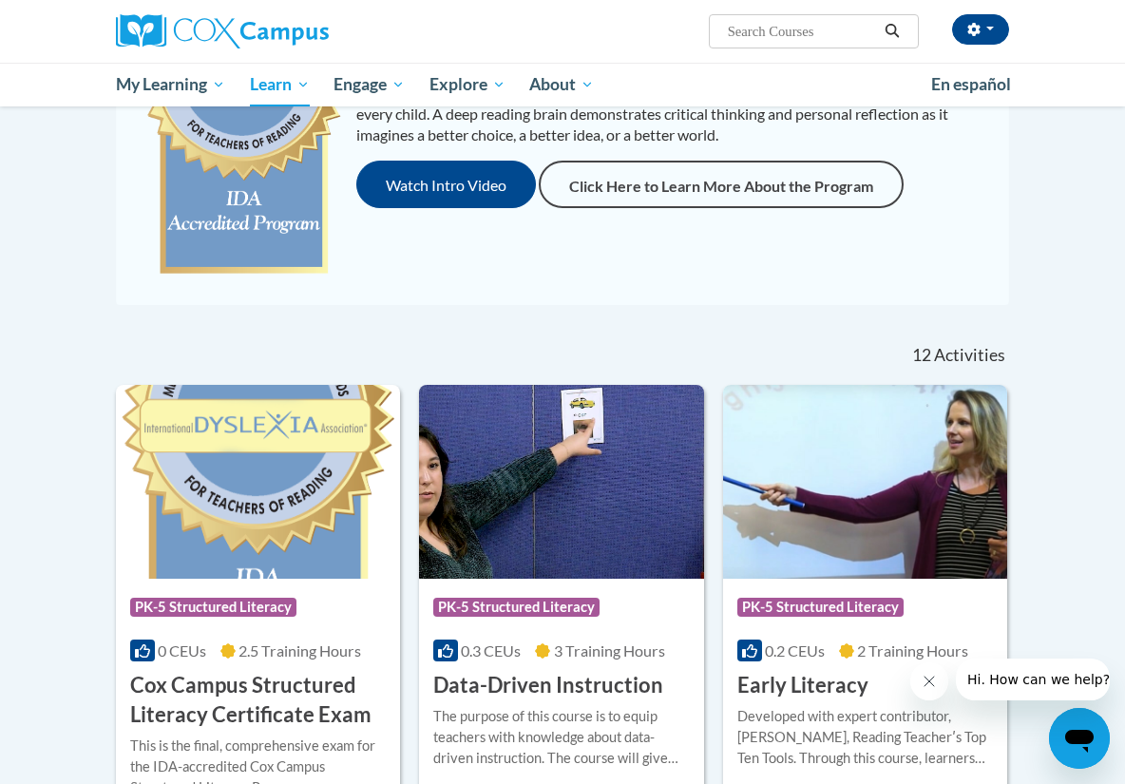
scroll to position [162, 0]
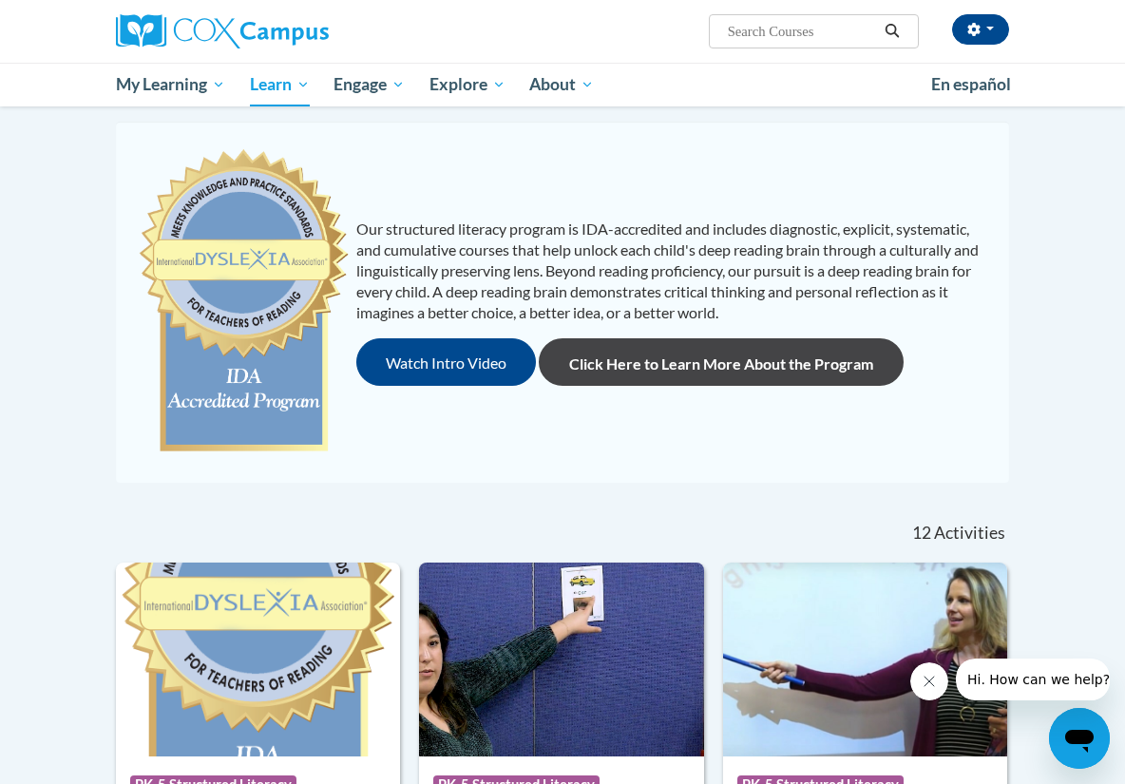
click at [716, 373] on link "Click Here to Learn More About the Program" at bounding box center [721, 362] width 365 height 48
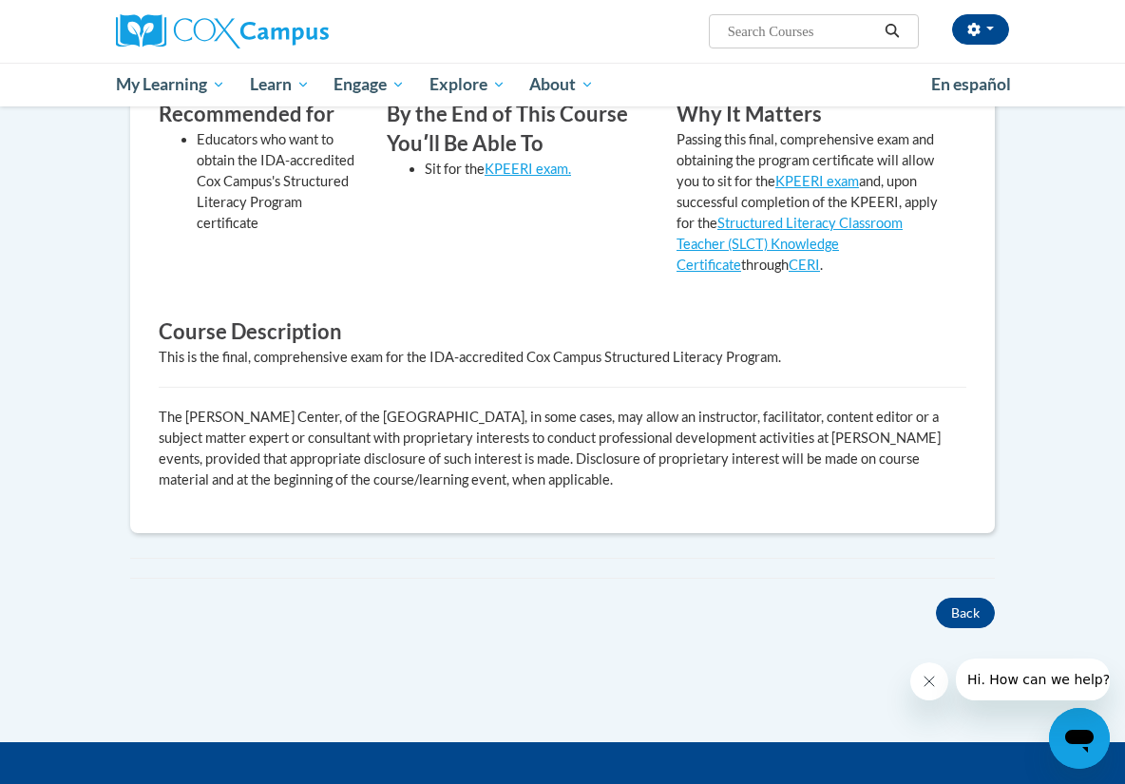
scroll to position [638, 0]
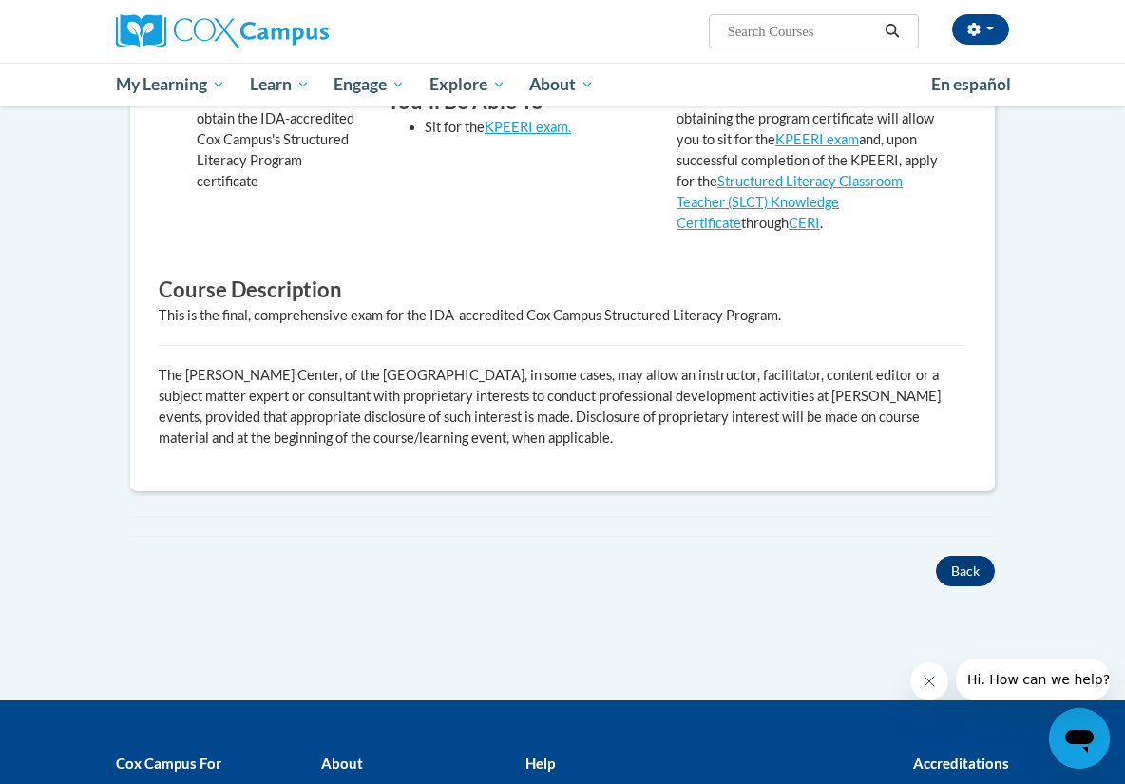
click at [972, 567] on button "Back" at bounding box center [965, 571] width 59 height 30
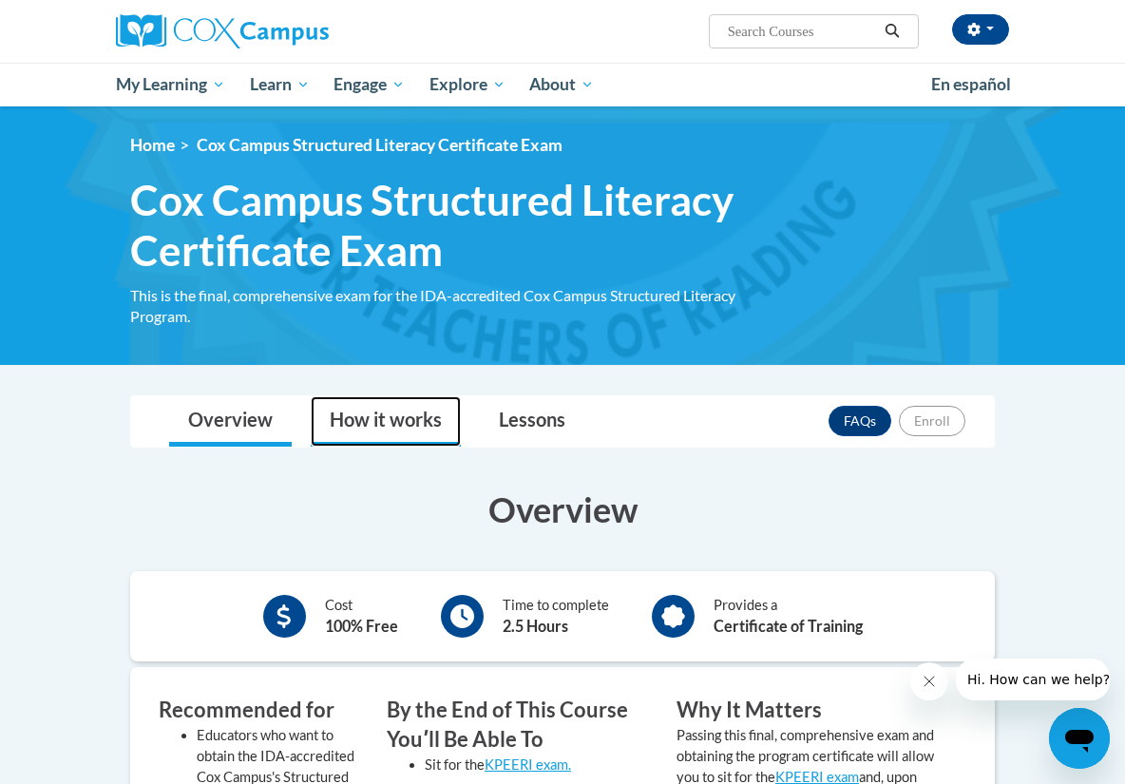
click at [393, 410] on link "How it works" at bounding box center [386, 421] width 150 height 50
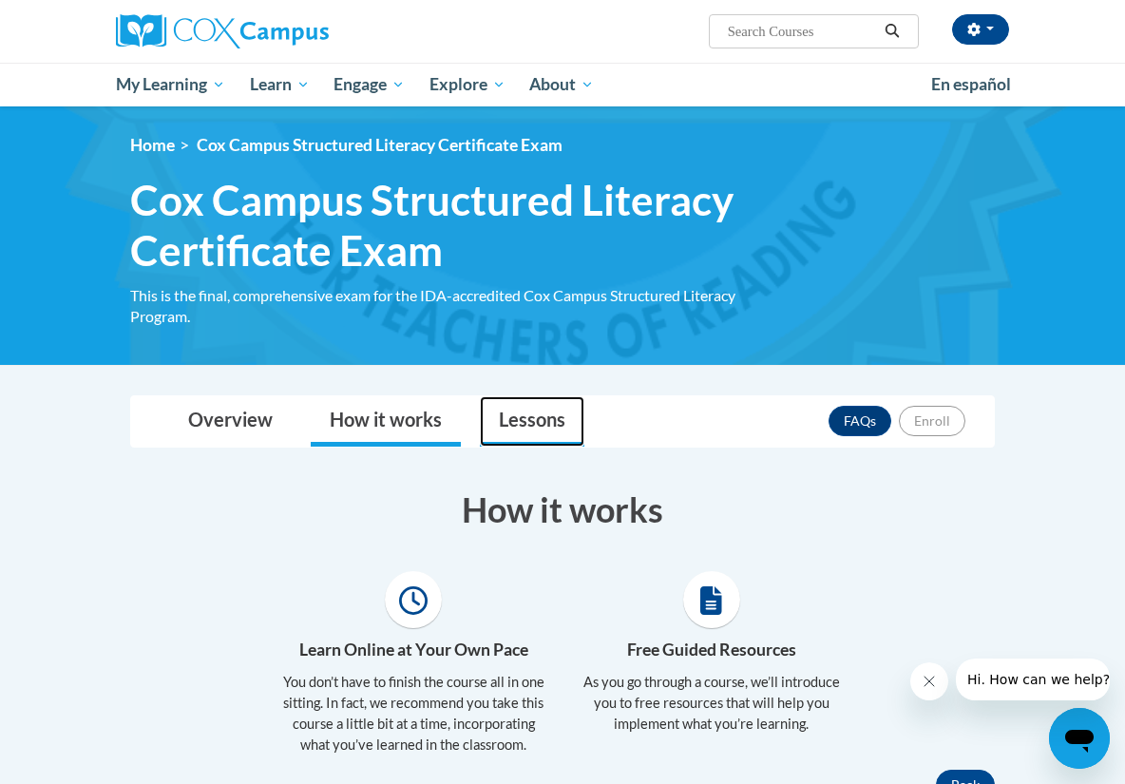
click at [507, 416] on link "Lessons" at bounding box center [532, 421] width 105 height 50
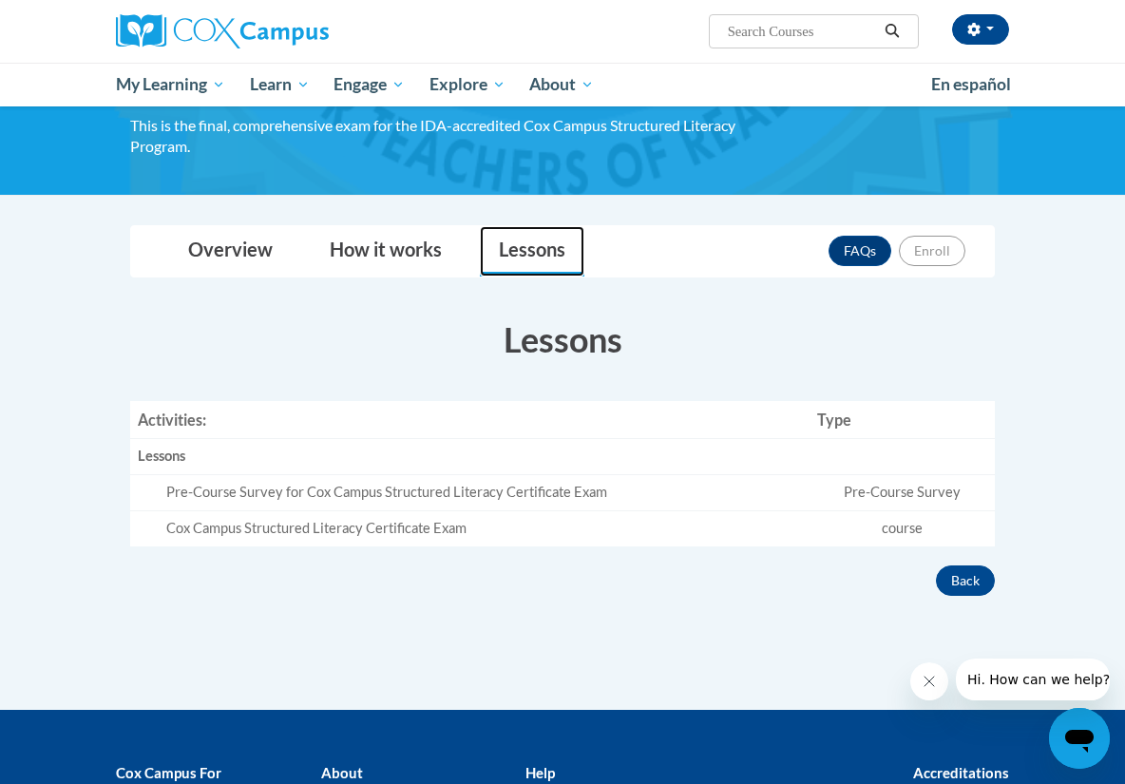
scroll to position [209, 0]
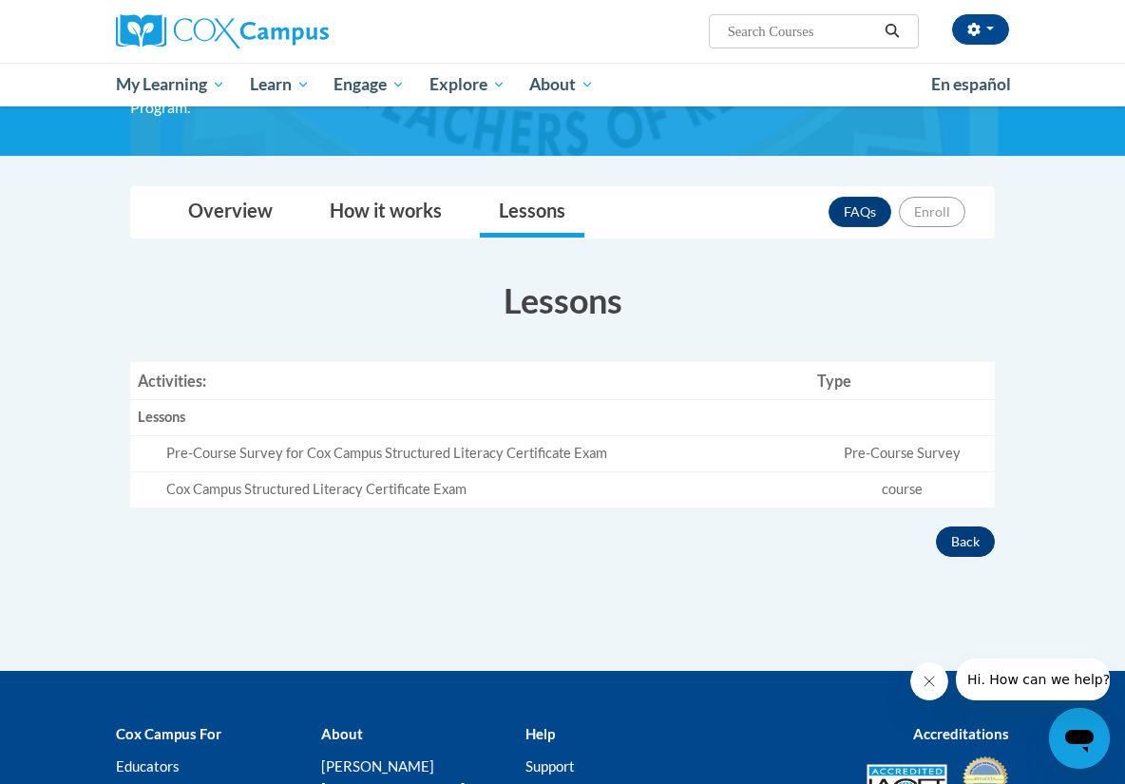
click at [963, 530] on button "Back" at bounding box center [965, 541] width 59 height 30
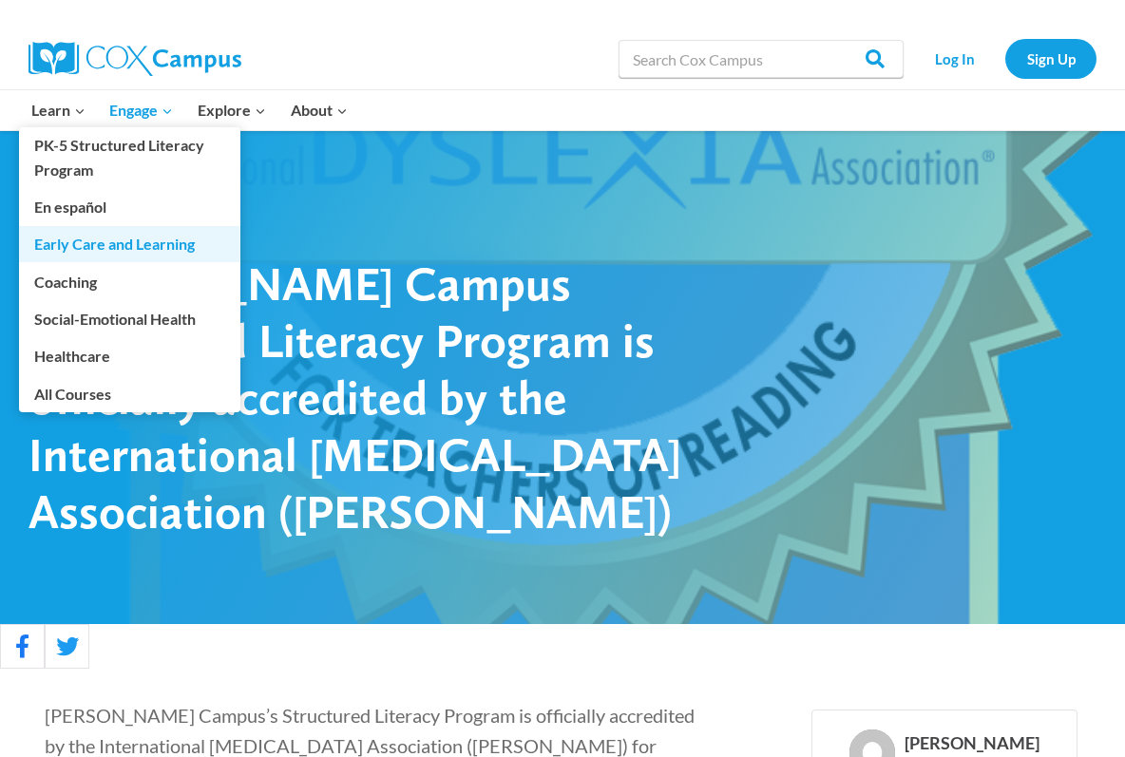
click at [59, 239] on link "Early Care and Learning" at bounding box center [129, 244] width 221 height 36
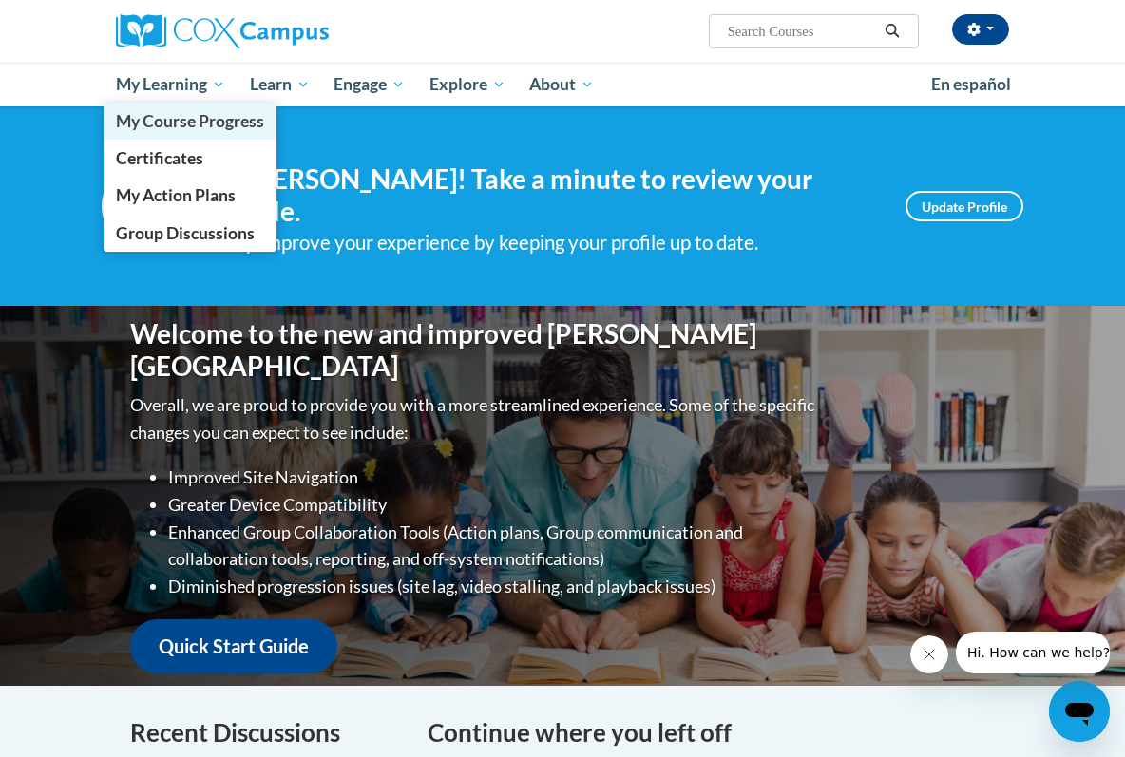
click at [167, 127] on span "My Course Progress" at bounding box center [190, 121] width 148 height 20
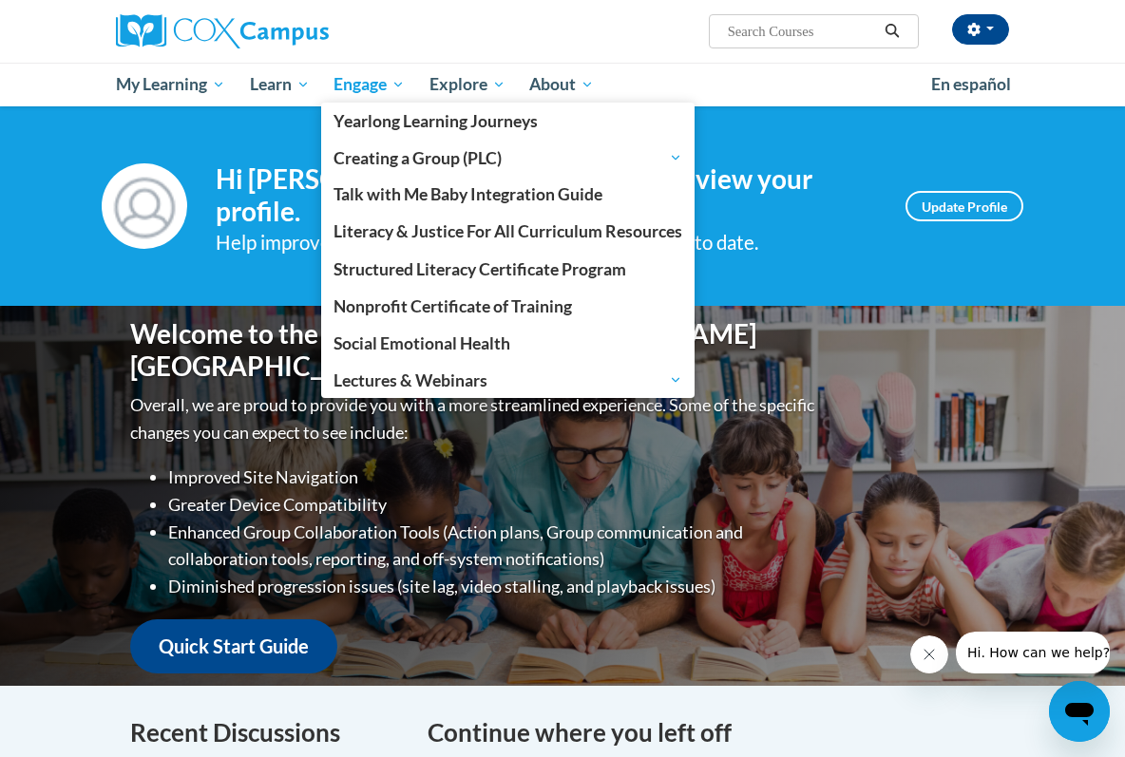
click at [384, 82] on span "Engage" at bounding box center [369, 84] width 71 height 23
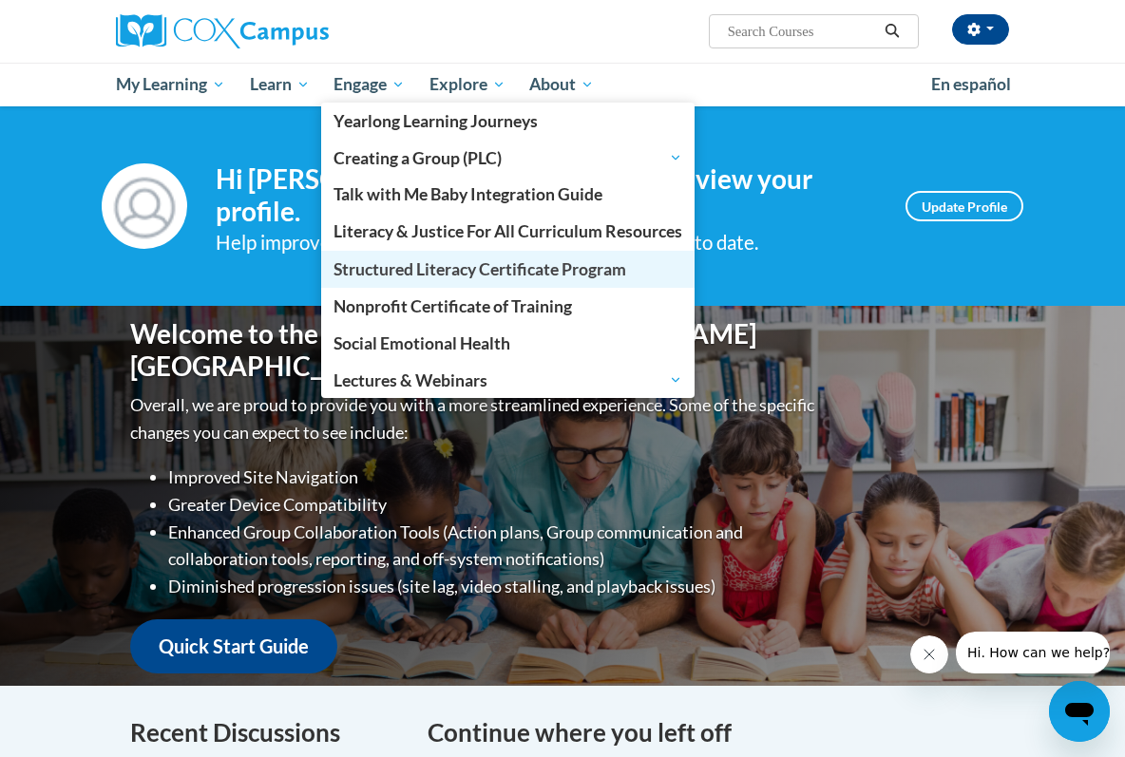
click at [506, 259] on span "Structured Literacy Certificate Program" at bounding box center [480, 269] width 293 height 20
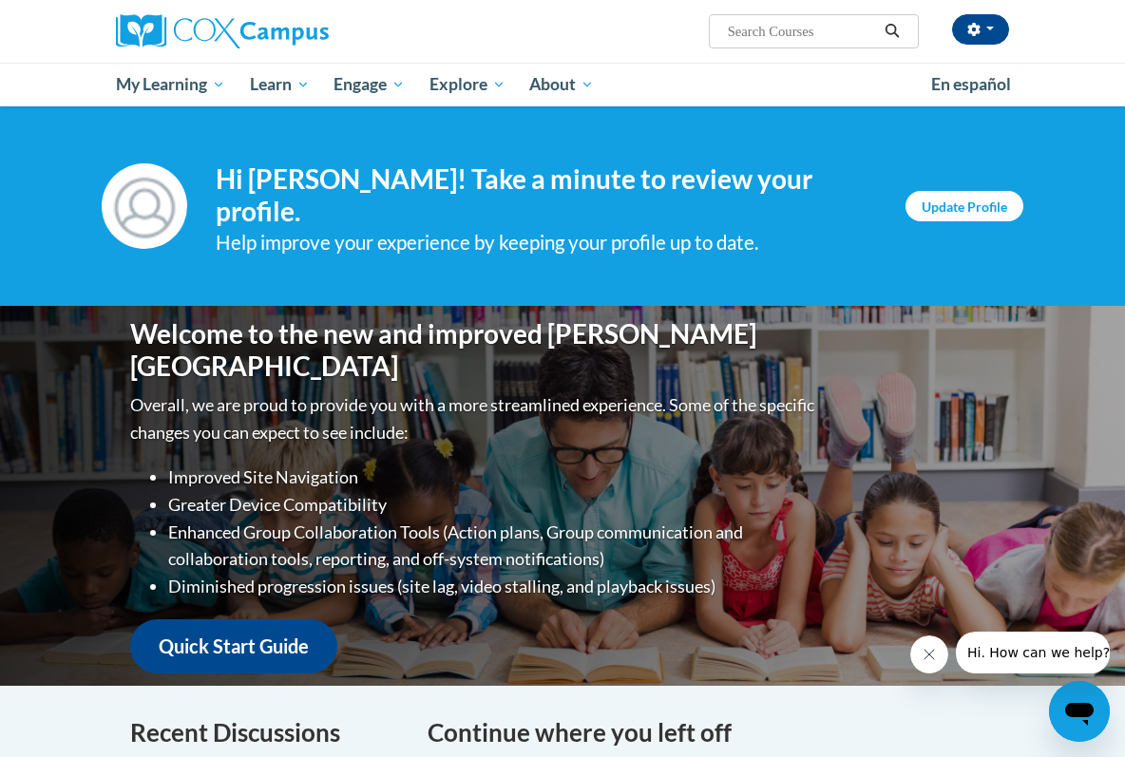
click at [945, 197] on link "Update Profile" at bounding box center [965, 206] width 118 height 30
click at [961, 204] on link "Update Profile" at bounding box center [965, 206] width 118 height 30
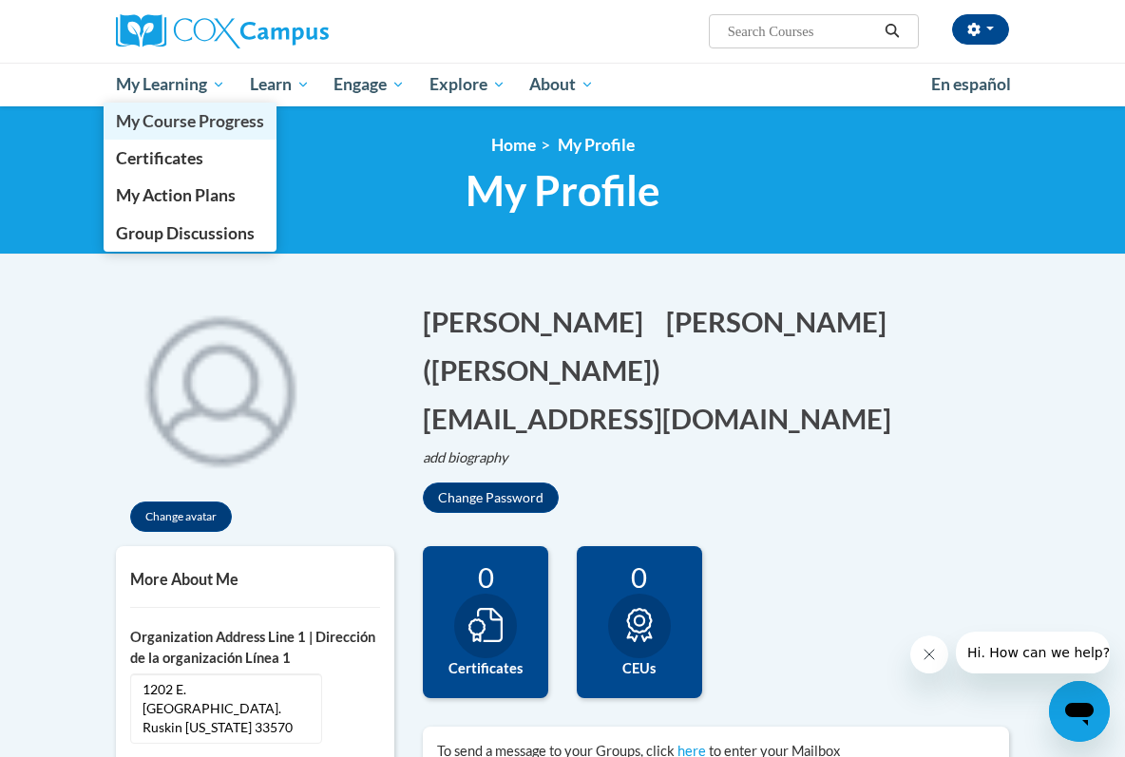
click at [178, 122] on span "My Course Progress" at bounding box center [190, 121] width 148 height 20
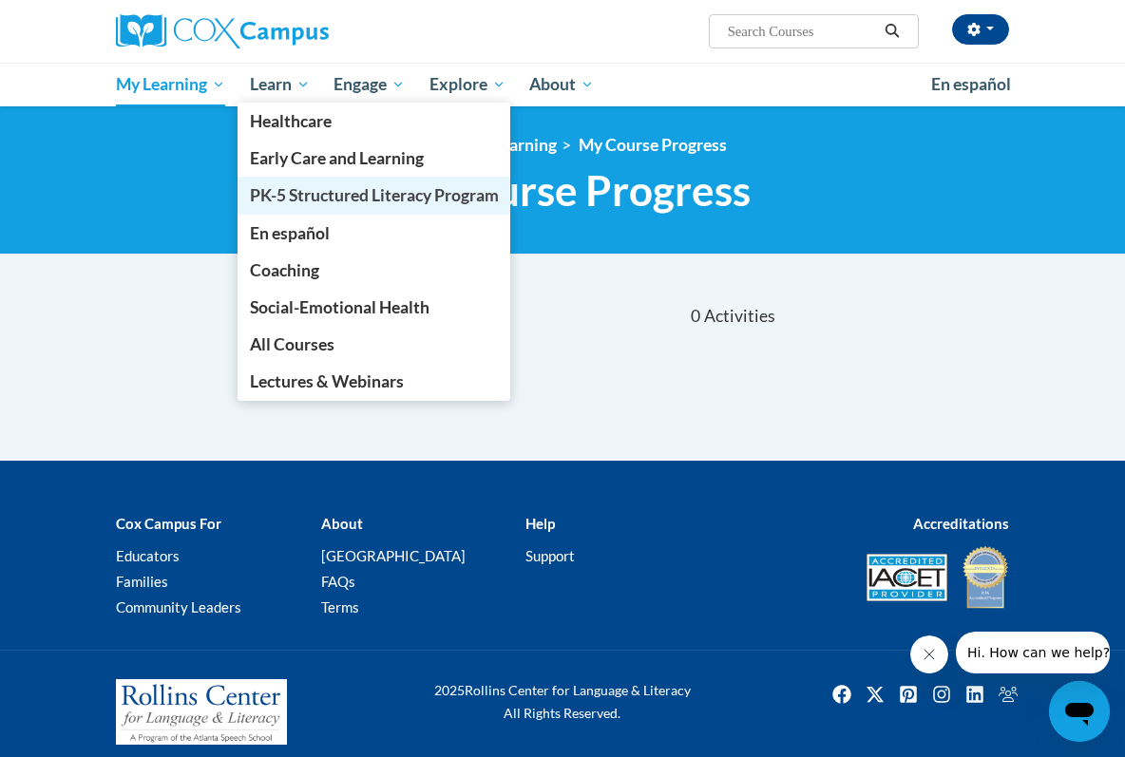
click at [303, 191] on span "PK-5 Structured Literacy Program" at bounding box center [374, 195] width 249 height 20
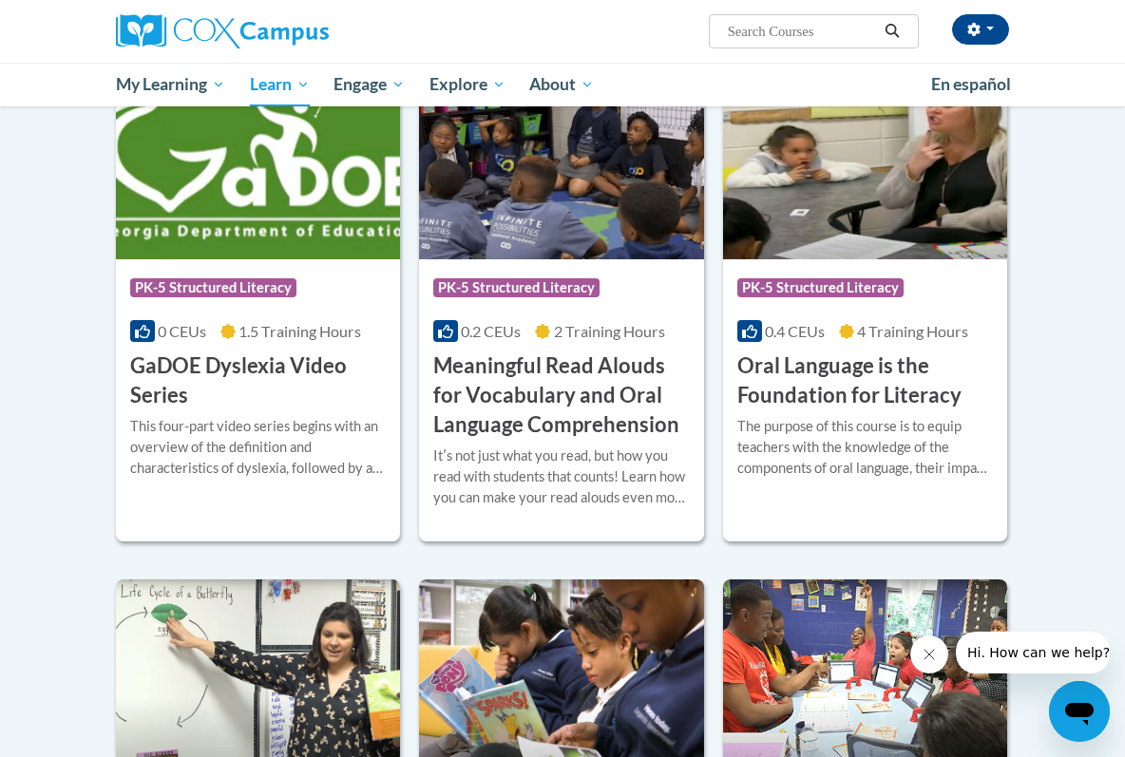
scroll to position [1159, 0]
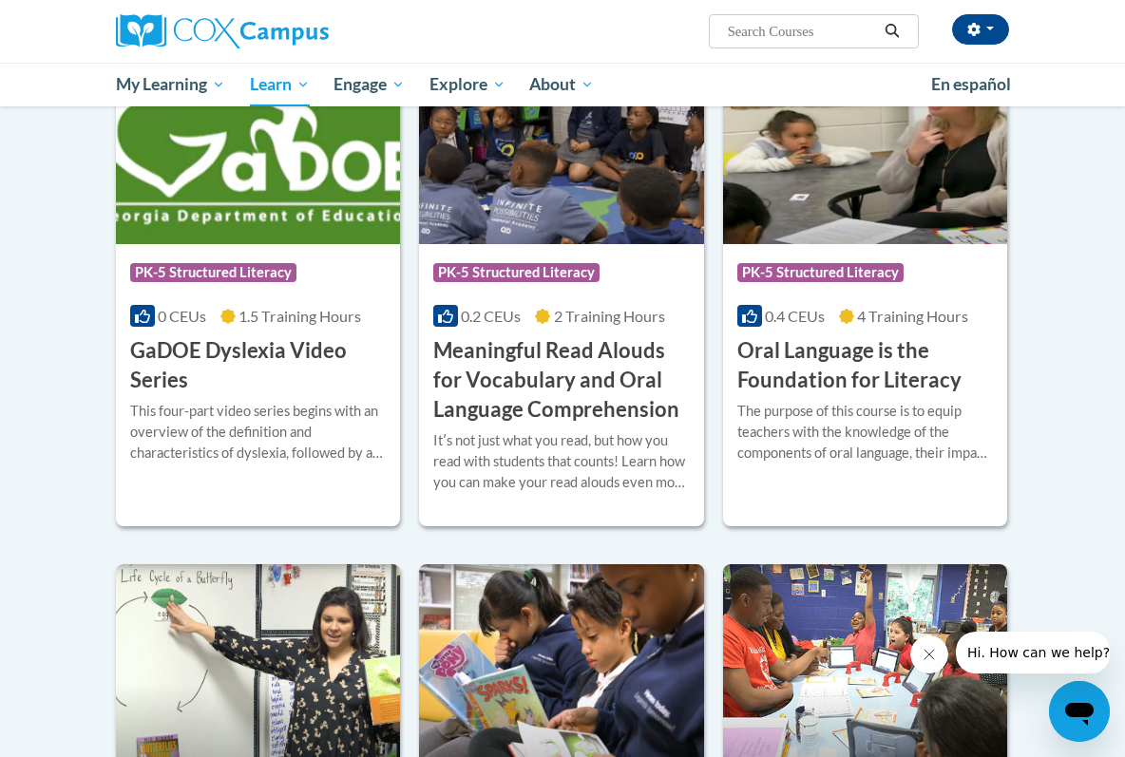
click at [940, 445] on div "The purpose of this course is to equip teachers with the knowledge of the compo…" at bounding box center [865, 432] width 256 height 63
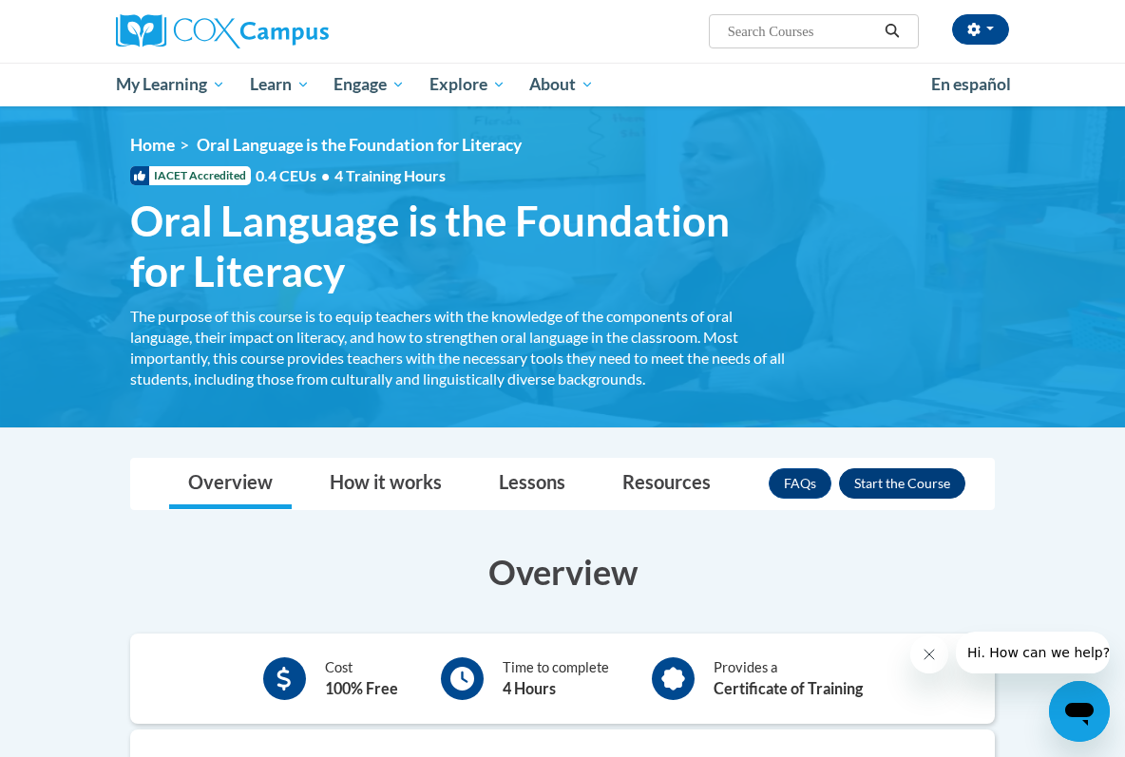
click at [921, 482] on button "Enroll" at bounding box center [902, 483] width 126 height 30
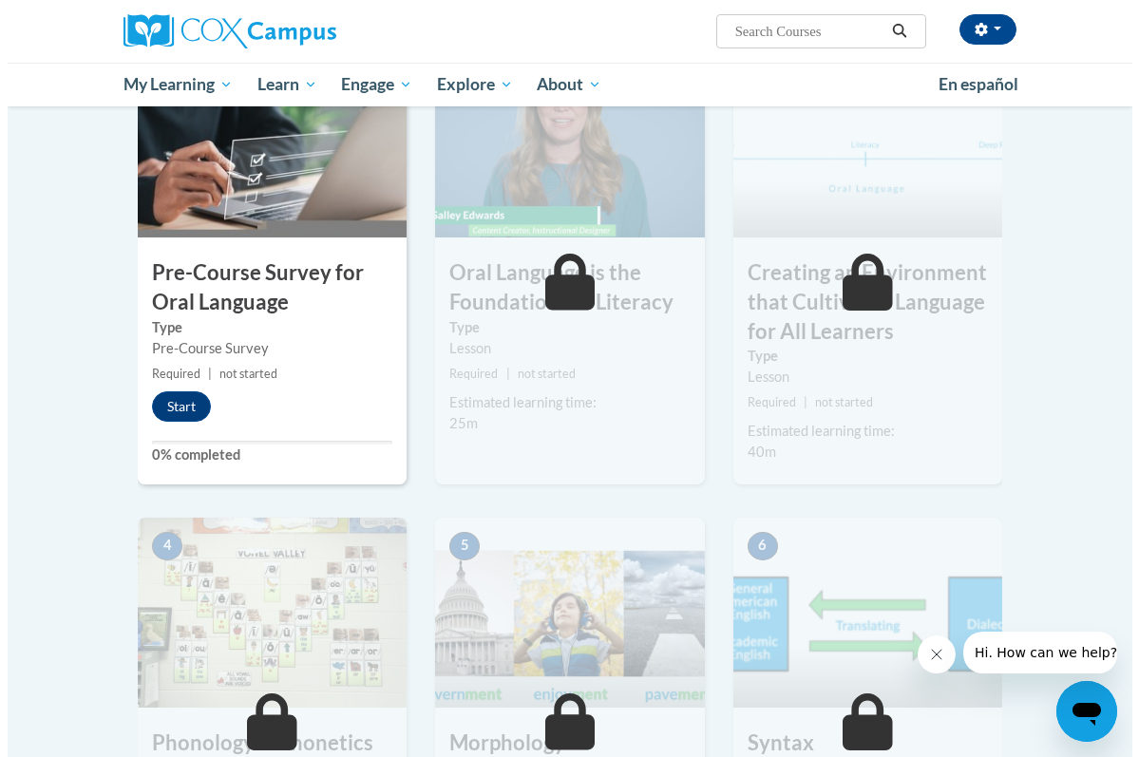
scroll to position [511, 0]
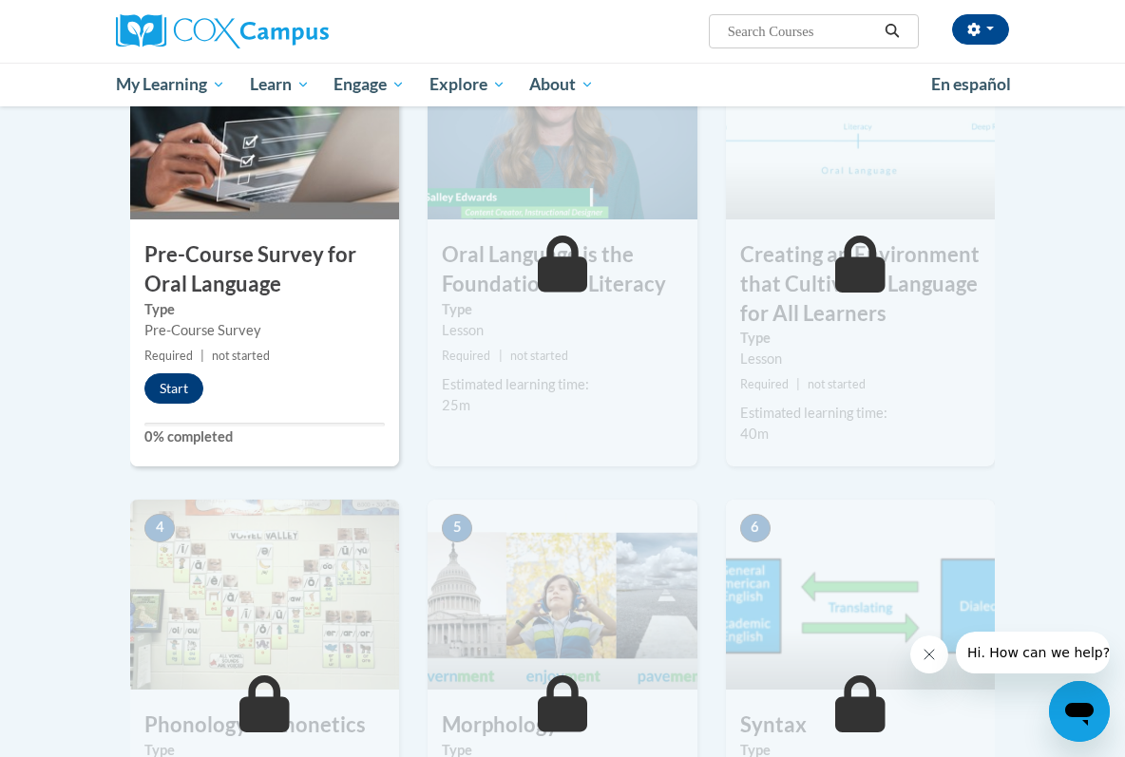
click at [174, 393] on button "Start" at bounding box center [173, 388] width 59 height 30
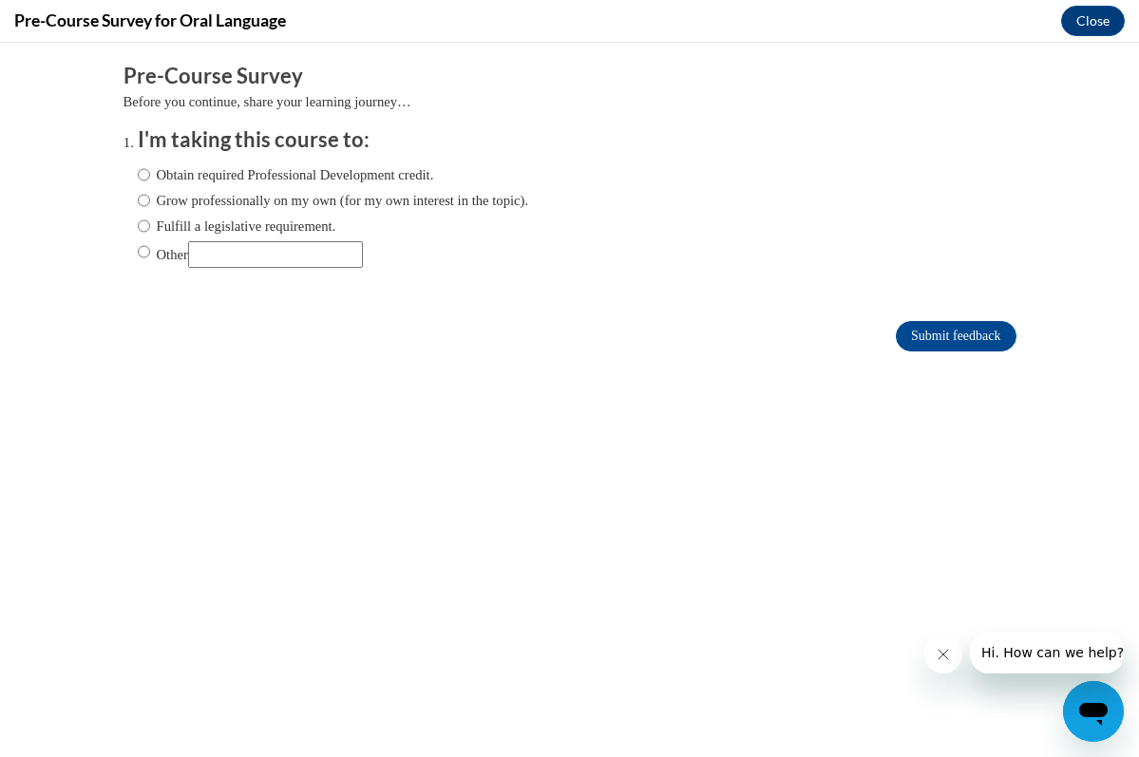
scroll to position [0, 0]
click at [138, 174] on label "Obtain required Professional Development credit." at bounding box center [286, 174] width 296 height 21
click at [138, 174] on input "Obtain required Professional Development credit." at bounding box center [144, 174] width 12 height 21
radio input "true"
click at [896, 331] on input "Submit feedback" at bounding box center [956, 336] width 120 height 30
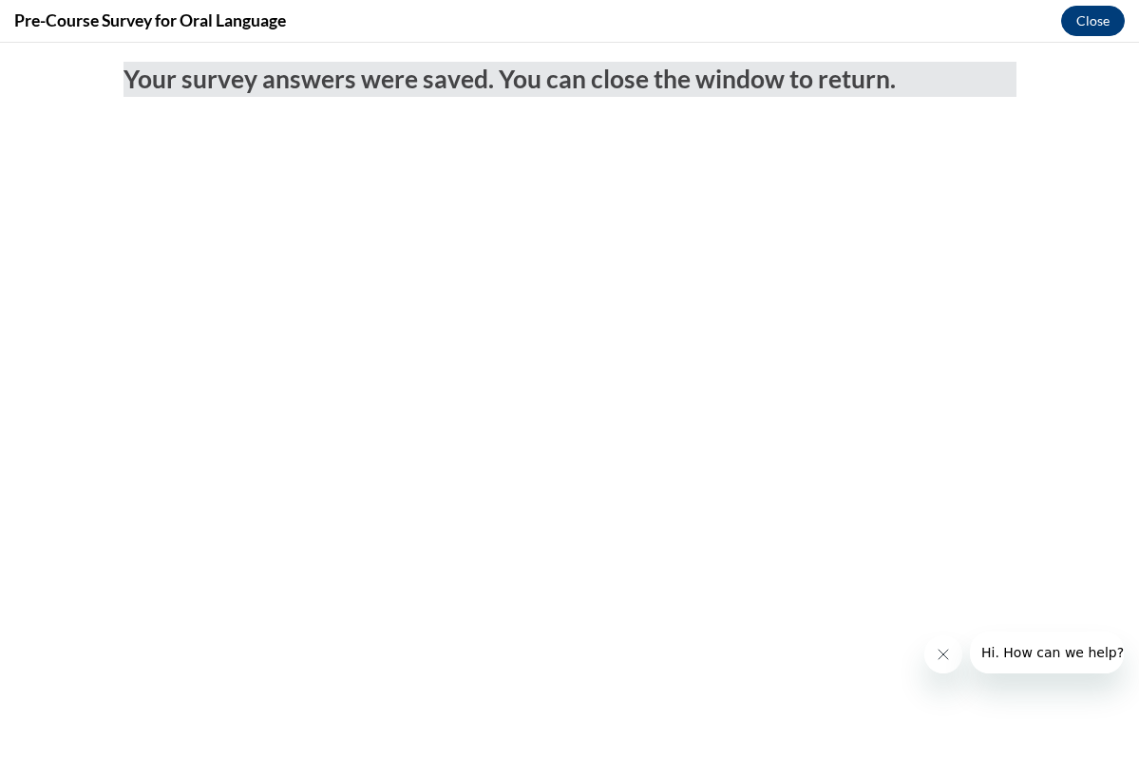
click at [1079, 24] on button "Close" at bounding box center [1093, 21] width 64 height 30
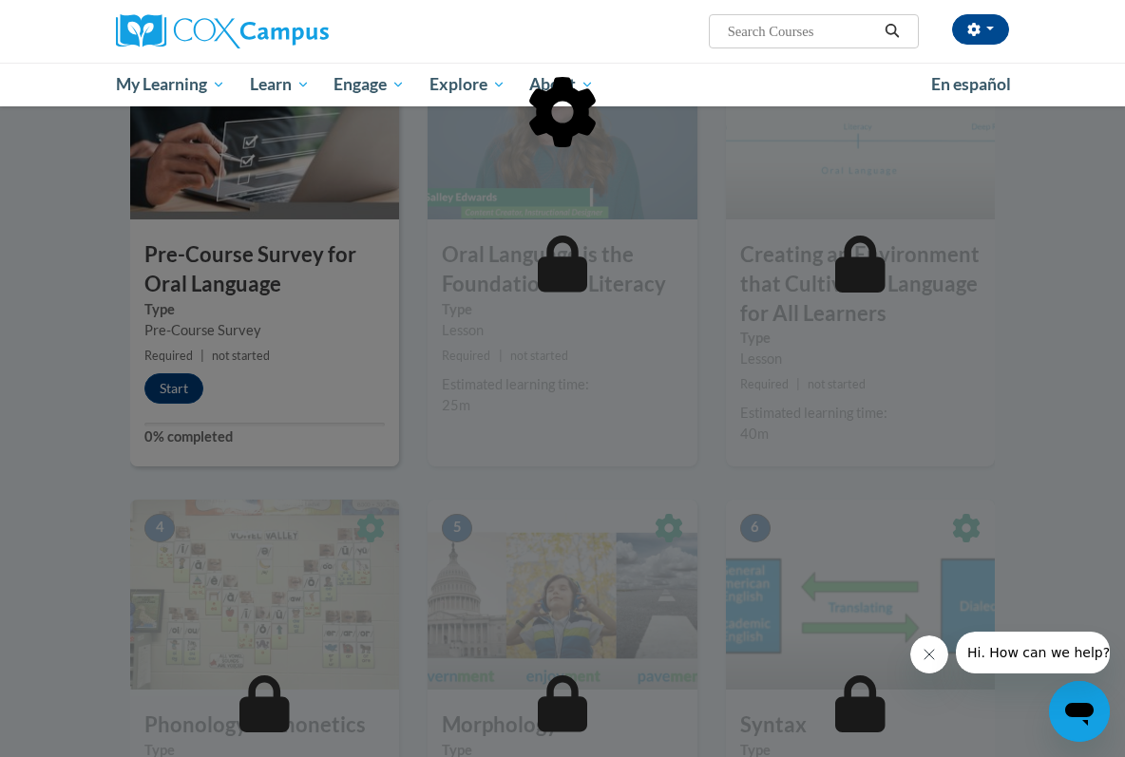
click at [934, 653] on icon "Close message from company" at bounding box center [929, 654] width 15 height 15
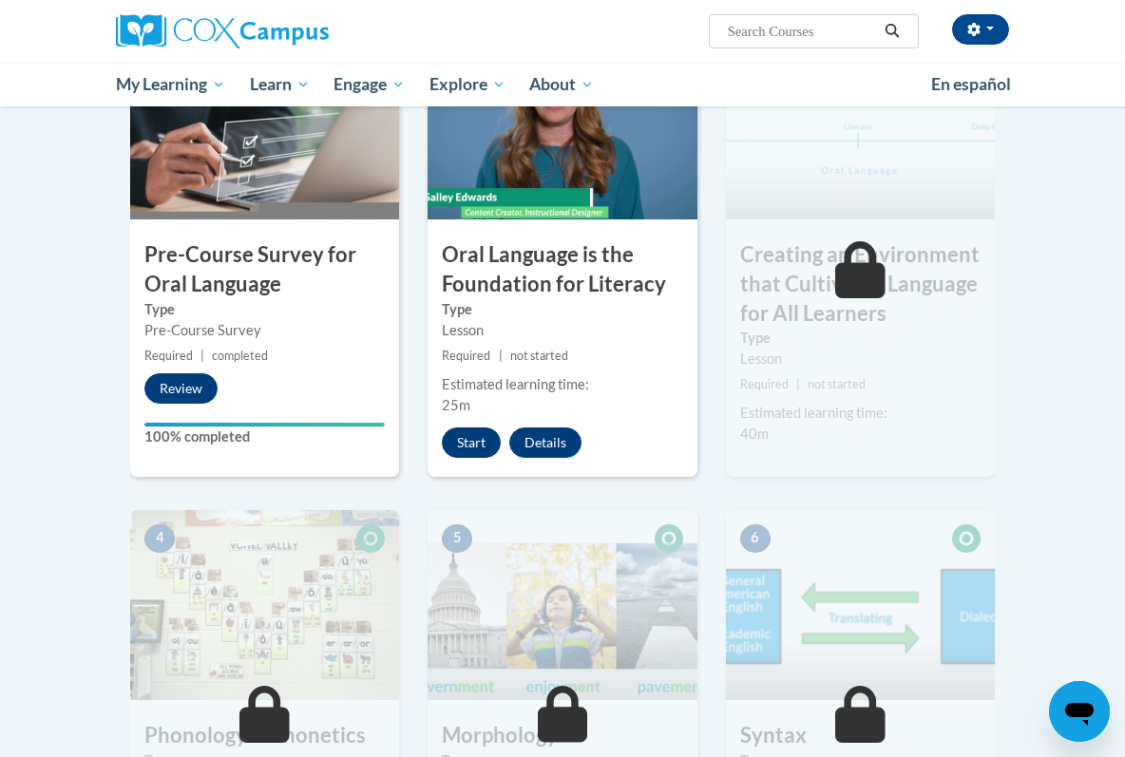
click at [479, 436] on button "Start" at bounding box center [471, 443] width 59 height 30
